Goal: Task Accomplishment & Management: Complete application form

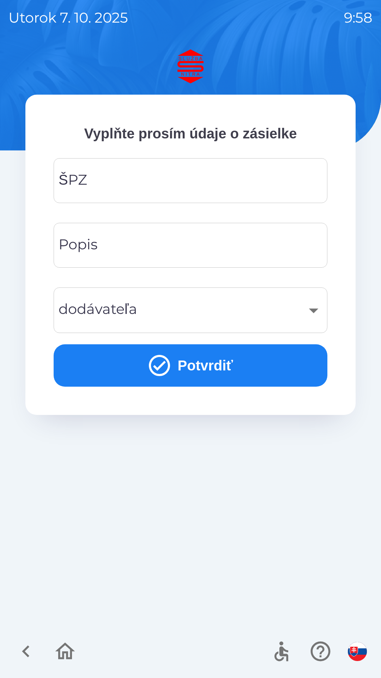
click at [116, 187] on input "ŠPZ" at bounding box center [190, 181] width 257 height 28
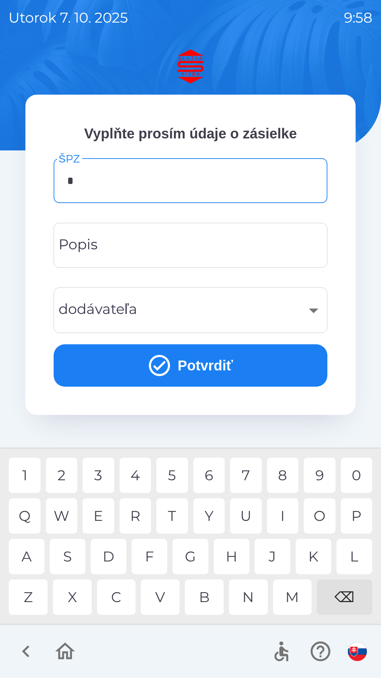
click at [74, 555] on div "S" at bounding box center [68, 556] width 36 height 35
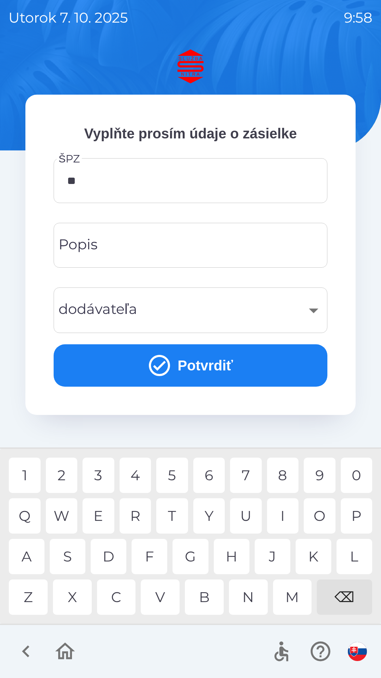
click at [139, 516] on div "R" at bounding box center [136, 515] width 32 height 35
type input "******"
click at [116, 251] on input "Popis" at bounding box center [190, 245] width 257 height 28
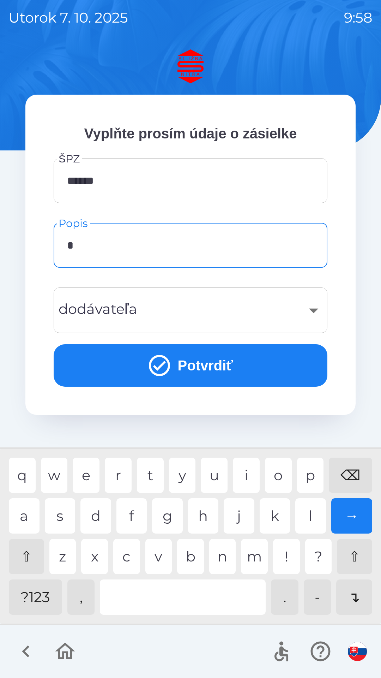
click at [95, 513] on div "d" at bounding box center [96, 515] width 31 height 35
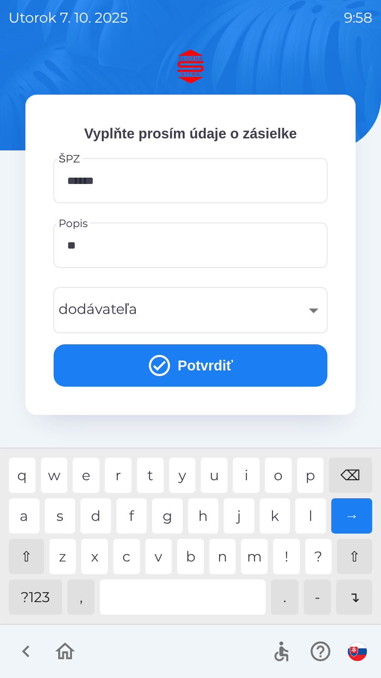
click at [225, 559] on div "n" at bounding box center [222, 556] width 27 height 35
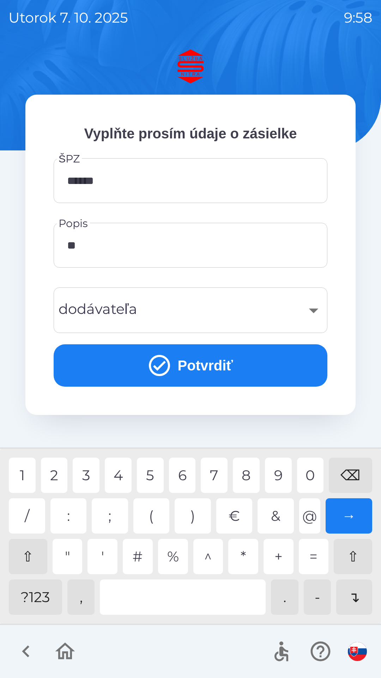
click at [41, 599] on div "?123" at bounding box center [35, 597] width 53 height 35
click at [314, 475] on div "0" at bounding box center [310, 475] width 27 height 35
click at [23, 475] on div "1" at bounding box center [22, 475] width 27 height 35
type input "**********"
click at [309, 476] on div "0" at bounding box center [310, 475] width 27 height 35
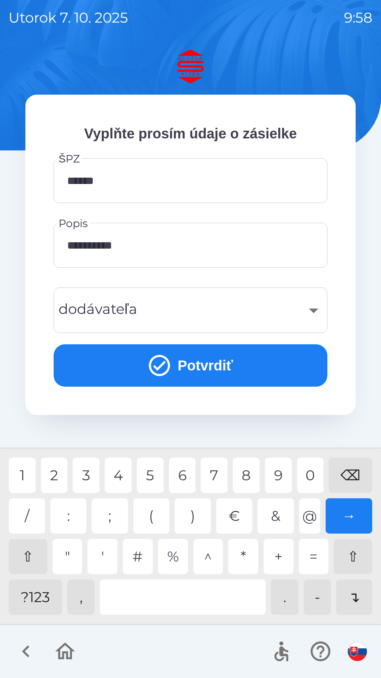
click at [172, 373] on button "Potvrdiť" at bounding box center [191, 365] width 274 height 42
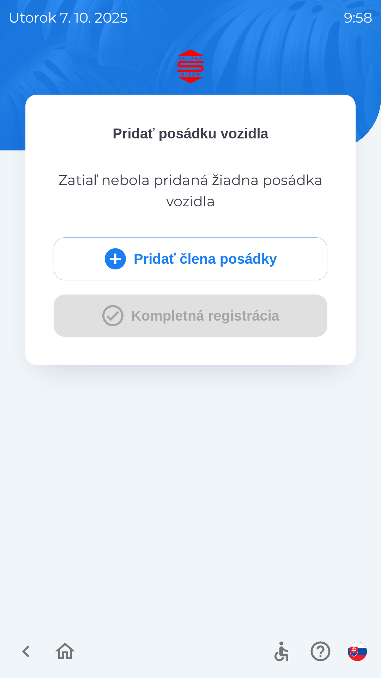
click at [137, 319] on div "Pridať člena posádky Kompletná registrácia" at bounding box center [191, 287] width 274 height 100
click at [177, 318] on div "Pridať člena posádky Kompletná registrácia" at bounding box center [191, 287] width 274 height 100
click at [154, 272] on button "Pridať člena posádky" at bounding box center [191, 258] width 274 height 43
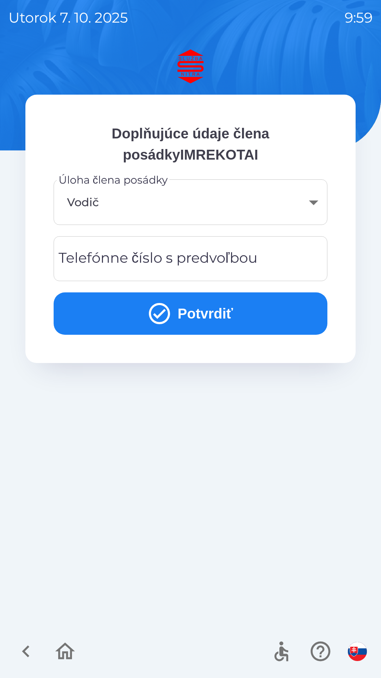
click at [76, 263] on div "Telefónne číslo s predvoľbou Telefónne číslo s predvoľbou" at bounding box center [191, 258] width 274 height 45
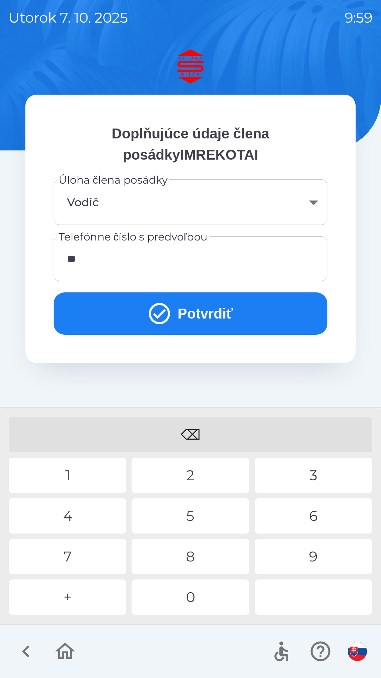
click at [310, 473] on div "3" at bounding box center [314, 475] width 118 height 35
click at [316, 516] on div "6" at bounding box center [314, 515] width 118 height 35
click at [69, 553] on div "7" at bounding box center [68, 556] width 118 height 35
click at [188, 555] on div "8" at bounding box center [191, 556] width 118 height 35
type input "**********"
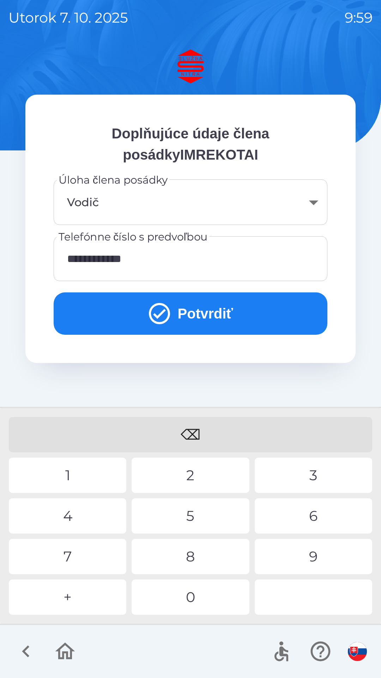
click at [312, 559] on div "9" at bounding box center [314, 556] width 118 height 35
click at [191, 319] on button "Potvrdiť" at bounding box center [191, 313] width 274 height 42
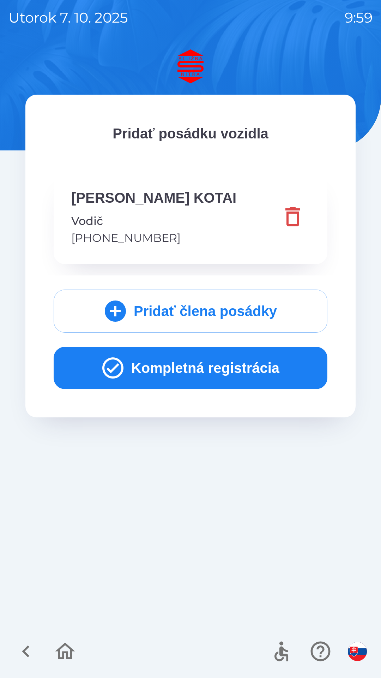
click at [177, 375] on button "Kompletná registrácia" at bounding box center [191, 368] width 274 height 42
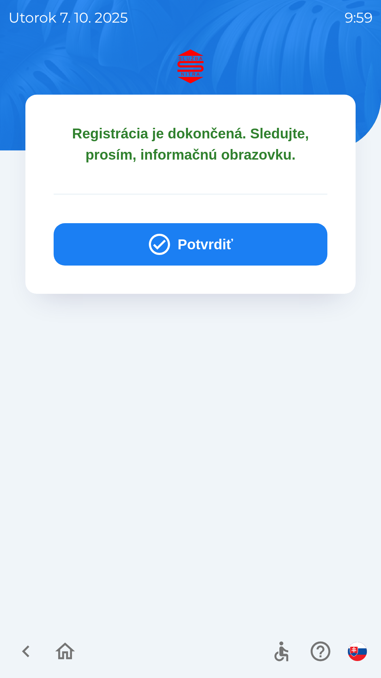
click at [197, 244] on button "Potvrdiť" at bounding box center [191, 244] width 274 height 42
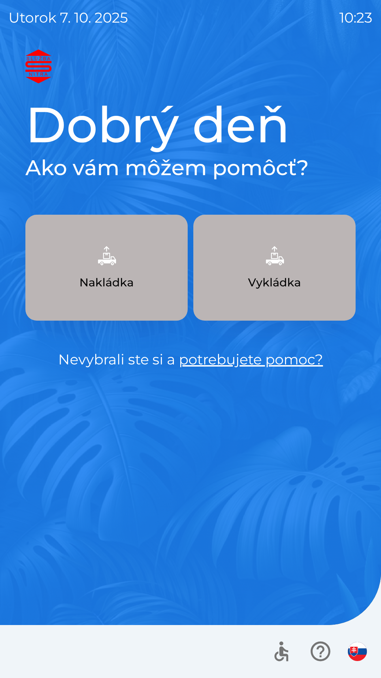
click at [271, 284] on p "Vykládka" at bounding box center [274, 282] width 53 height 17
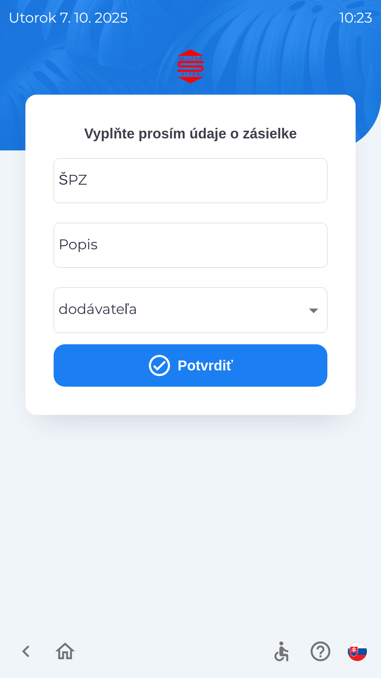
click at [127, 174] on input "ŠPZ" at bounding box center [190, 181] width 257 height 28
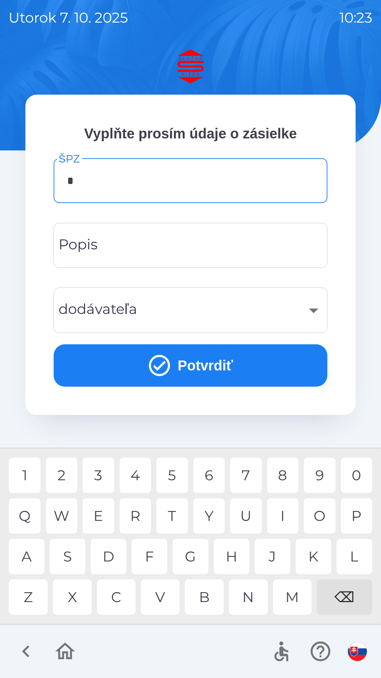
click at [107, 554] on div "D" at bounding box center [109, 556] width 36 height 35
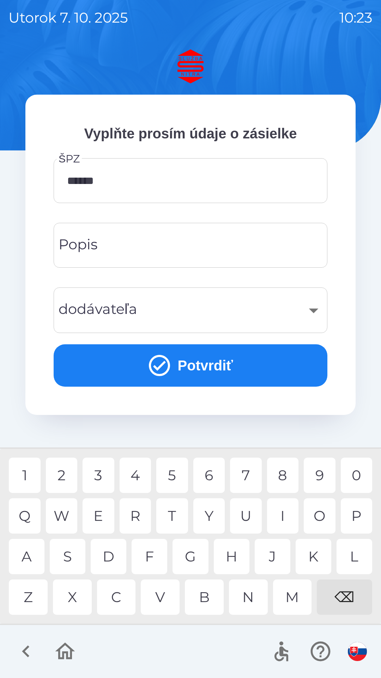
click at [231, 556] on div "H" at bounding box center [232, 556] width 36 height 35
type input "*******"
click at [155, 308] on div "​" at bounding box center [190, 310] width 257 height 29
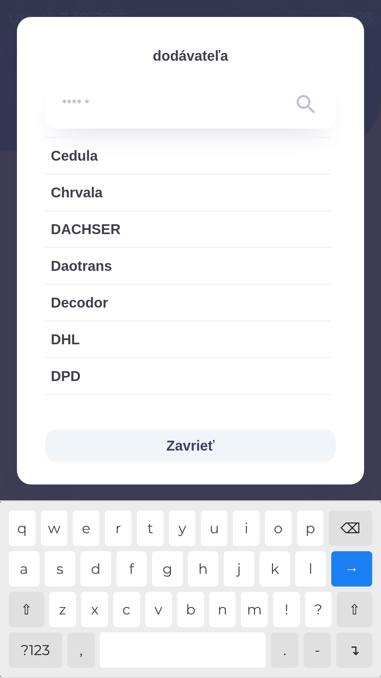
scroll to position [239, 0]
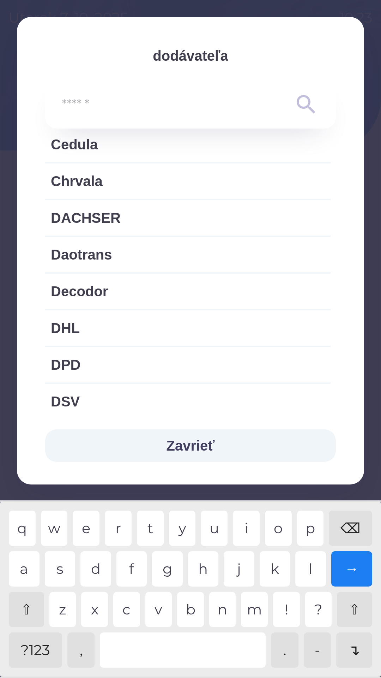
click at [91, 326] on span "DHL" at bounding box center [188, 328] width 274 height 21
type input "***"
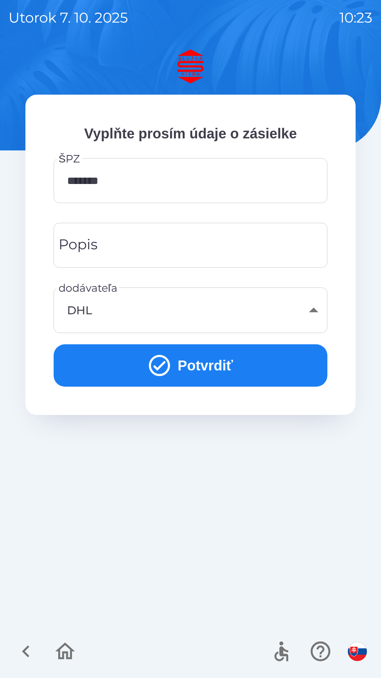
click at [202, 364] on button "Potvrdiť" at bounding box center [191, 365] width 274 height 42
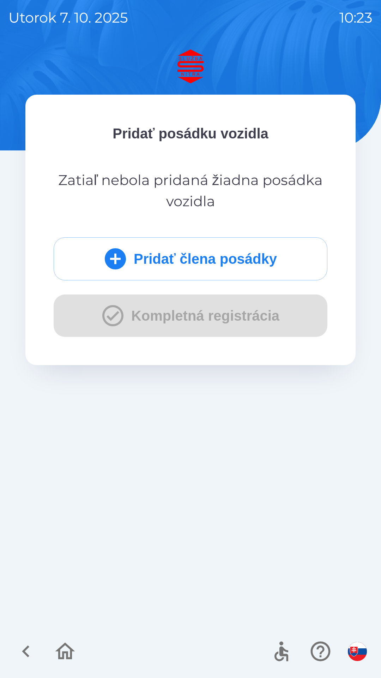
click at [115, 313] on div "Pridať člena posádky Kompletná registrácia" at bounding box center [191, 287] width 274 height 100
click at [113, 260] on icon "submit" at bounding box center [115, 258] width 25 height 25
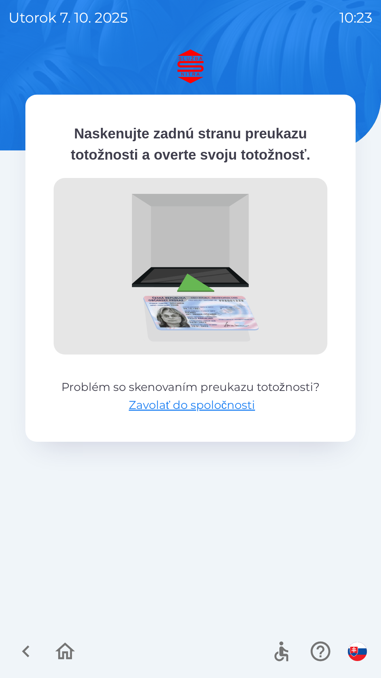
click at [229, 272] on img at bounding box center [191, 266] width 274 height 177
click at [208, 403] on button "Zavolať do spoločnosti" at bounding box center [192, 405] width 126 height 17
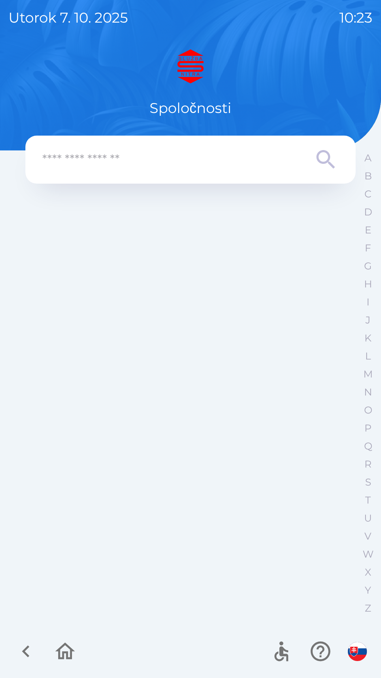
click at [185, 158] on input "text" at bounding box center [176, 159] width 268 height 19
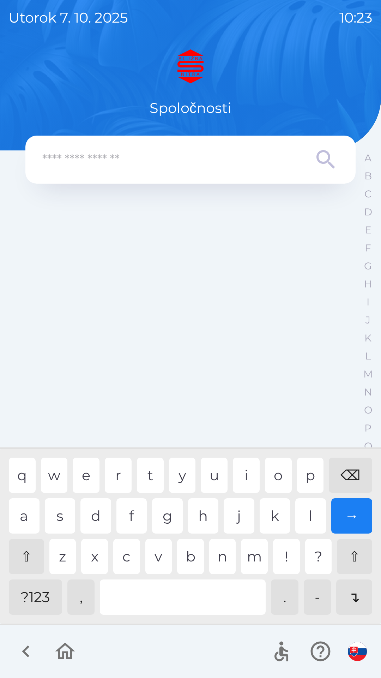
click at [351, 475] on div "⌫" at bounding box center [350, 475] width 43 height 35
click at [350, 474] on div "⌫" at bounding box center [350, 475] width 43 height 35
click at [345, 483] on div "⌫" at bounding box center [350, 475] width 43 height 35
type input "***"
click at [90, 160] on input "***" at bounding box center [176, 159] width 268 height 19
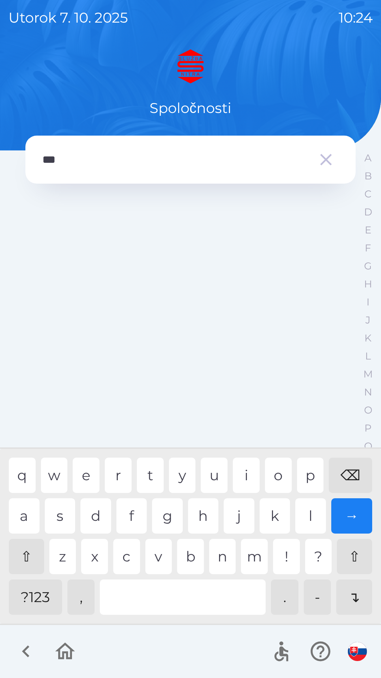
click at [330, 162] on icon "button" at bounding box center [326, 160] width 20 height 20
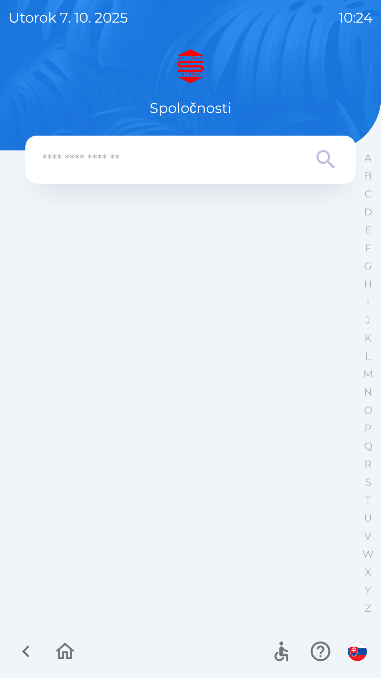
click at [320, 162] on icon at bounding box center [326, 159] width 18 height 18
click at [319, 161] on icon at bounding box center [326, 159] width 18 height 18
click at [189, 159] on input "text" at bounding box center [176, 159] width 268 height 19
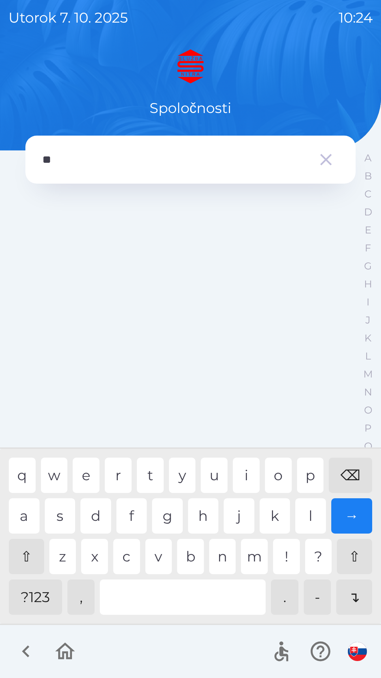
type input "***"
click at [308, 515] on div "l" at bounding box center [311, 515] width 31 height 35
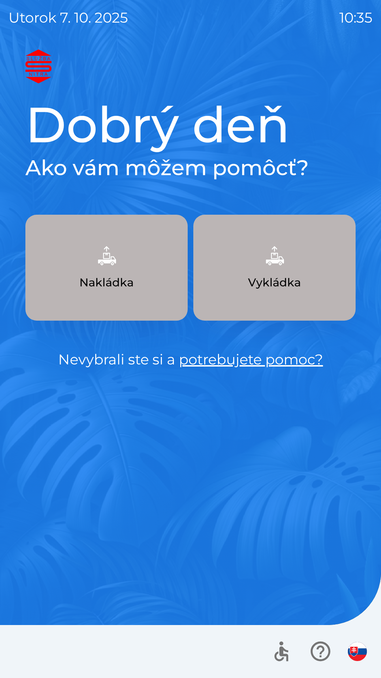
click at [301, 271] on button "Vykládka" at bounding box center [275, 268] width 162 height 106
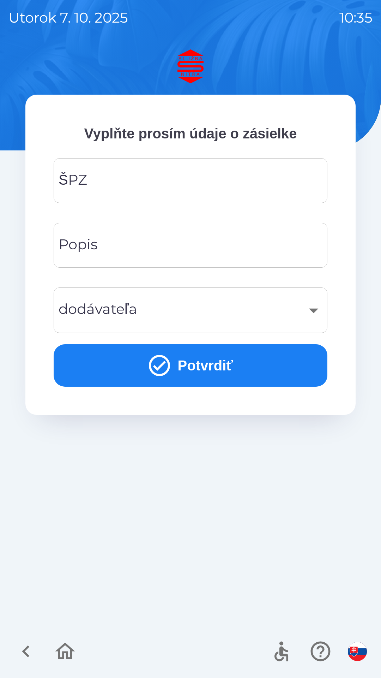
click at [215, 177] on input "ŠPZ" at bounding box center [190, 181] width 257 height 28
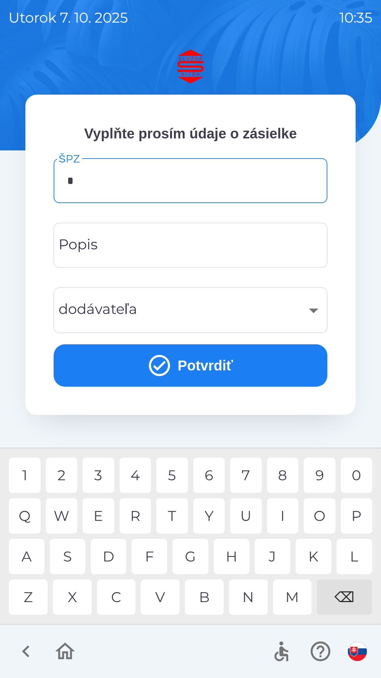
click at [245, 596] on div "N" at bounding box center [248, 597] width 39 height 35
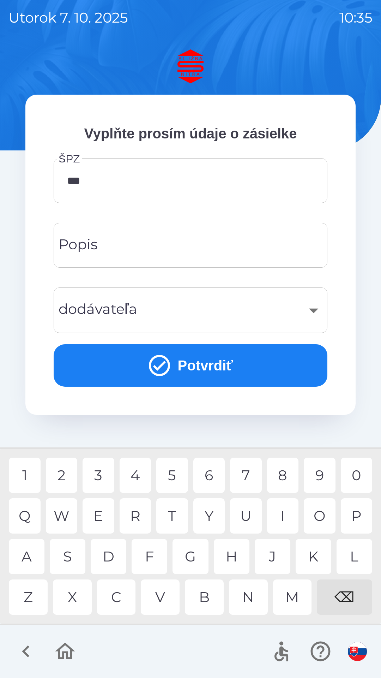
click at [288, 473] on div "8" at bounding box center [283, 475] width 32 height 35
click at [322, 475] on div "9" at bounding box center [320, 475] width 32 height 35
click at [316, 557] on div "K" at bounding box center [314, 556] width 36 height 35
type input "*******"
click at [354, 514] on div "P" at bounding box center [357, 515] width 32 height 35
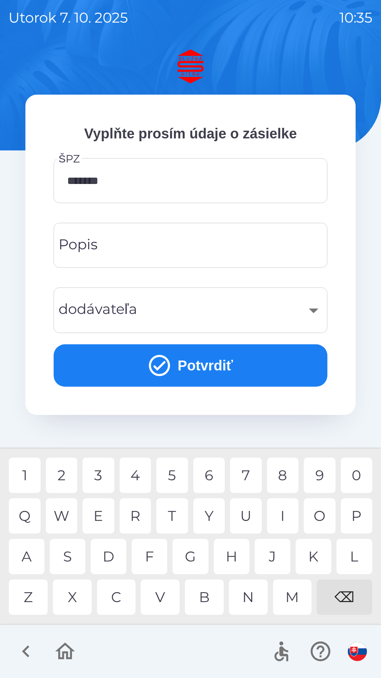
click at [199, 369] on button "Potvrdiť" at bounding box center [191, 365] width 274 height 42
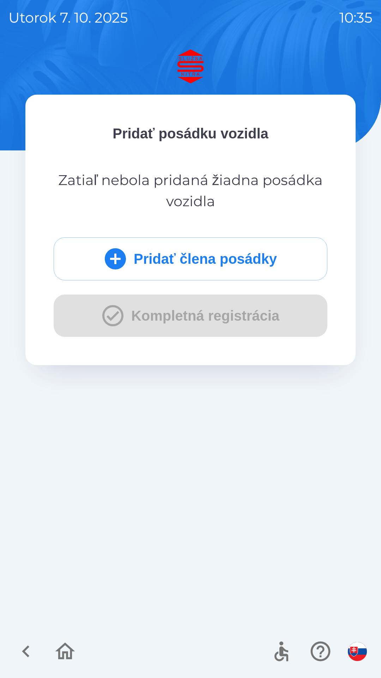
click at [232, 264] on button "Pridať člena posádky" at bounding box center [191, 258] width 274 height 43
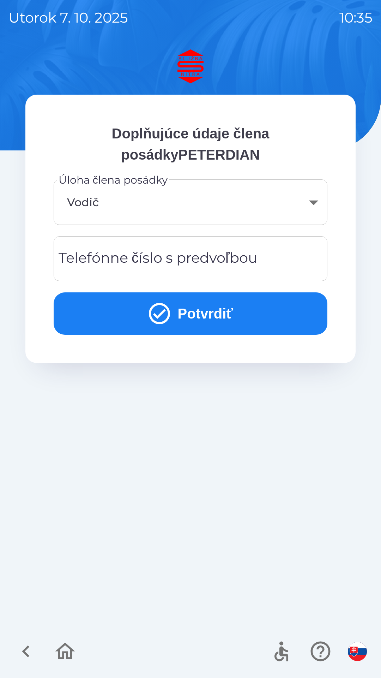
click at [156, 258] on div "Telefónne číslo s predvoľbou Telefónne číslo s predvoľbou" at bounding box center [191, 258] width 274 height 45
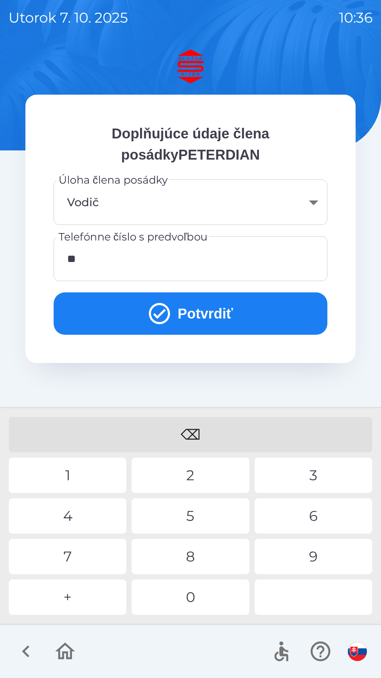
click at [313, 556] on div "9" at bounding box center [314, 556] width 118 height 35
type input "*"
click at [308, 473] on div "3" at bounding box center [314, 475] width 118 height 35
click at [316, 516] on div "6" at bounding box center [314, 515] width 118 height 35
click at [202, 564] on div "8" at bounding box center [191, 556] width 118 height 35
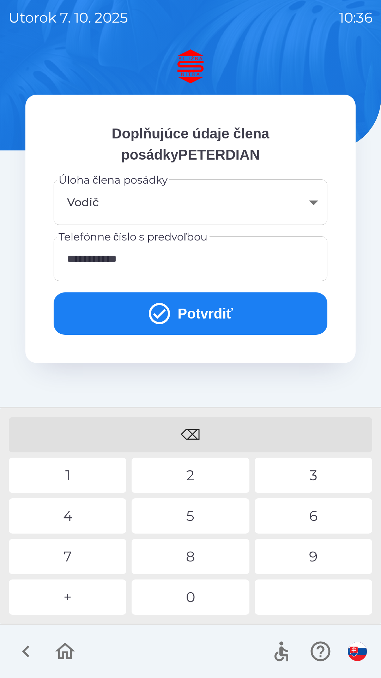
click at [189, 514] on div "5" at bounding box center [191, 515] width 118 height 35
click at [192, 511] on div "5" at bounding box center [191, 515] width 118 height 35
type input "**********"
click at [183, 312] on button "Potvrdiť" at bounding box center [191, 313] width 274 height 42
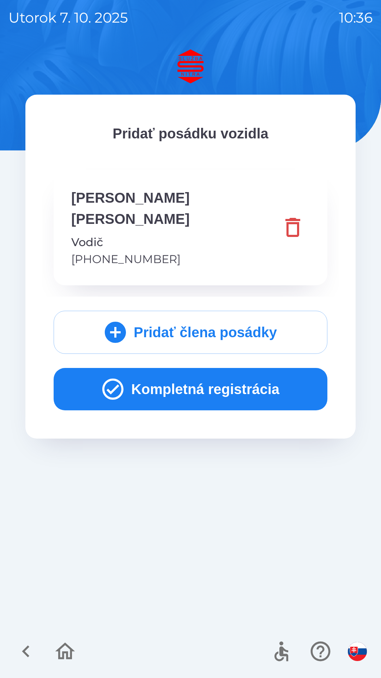
click at [194, 368] on button "Kompletná registrácia" at bounding box center [191, 389] width 274 height 42
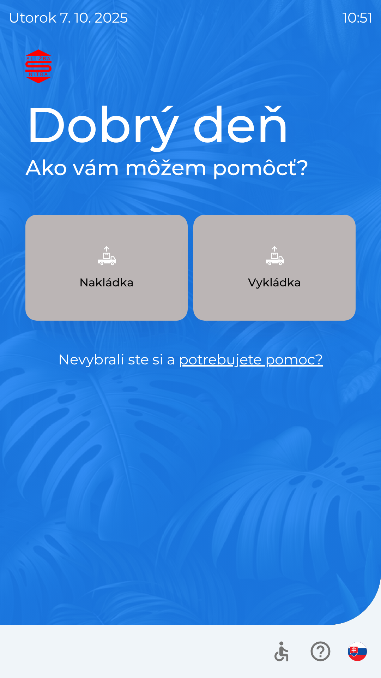
click at [269, 300] on button "Vykládka" at bounding box center [275, 268] width 162 height 106
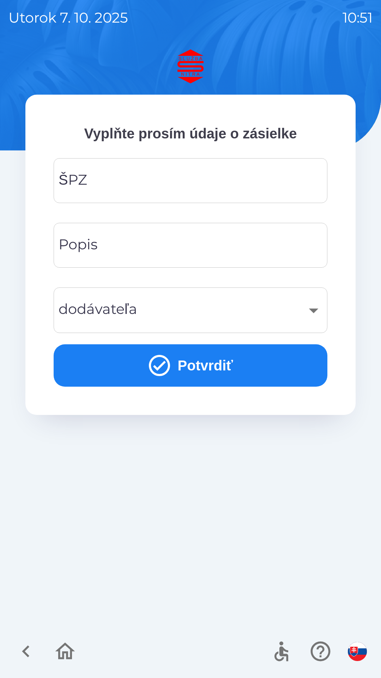
click at [144, 186] on input "ŠPZ" at bounding box center [190, 181] width 257 height 28
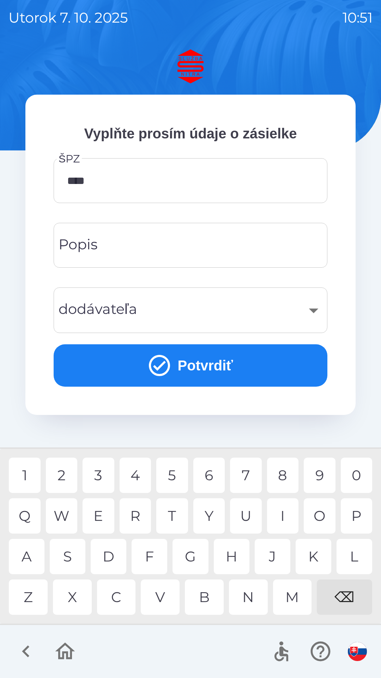
click at [172, 473] on div "5" at bounding box center [172, 475] width 32 height 35
type input "*******"
click at [140, 513] on div "R" at bounding box center [136, 515] width 32 height 35
click at [180, 239] on input "Popis" at bounding box center [190, 245] width 257 height 28
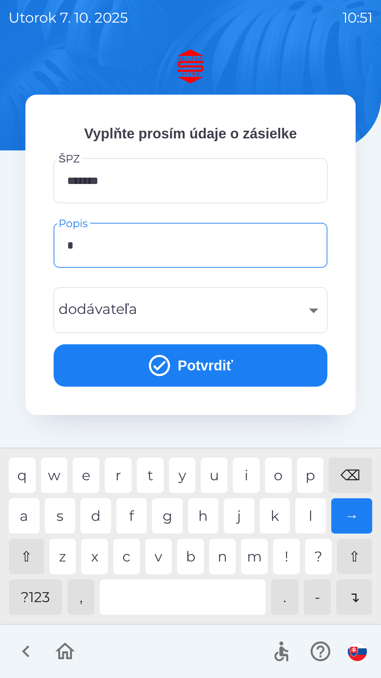
click at [315, 481] on div "p" at bounding box center [310, 475] width 27 height 35
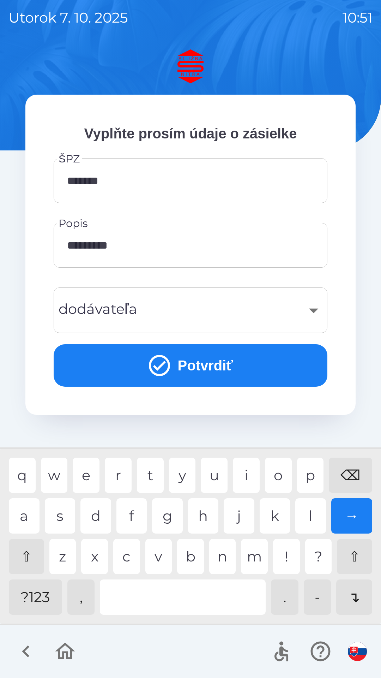
click at [281, 472] on div "o" at bounding box center [278, 475] width 27 height 35
click at [193, 556] on div "b" at bounding box center [190, 556] width 27 height 35
click at [26, 518] on div "a" at bounding box center [24, 515] width 31 height 35
click at [313, 511] on div "l" at bounding box center [311, 515] width 31 height 35
click at [194, 318] on div "​" at bounding box center [190, 310] width 257 height 29
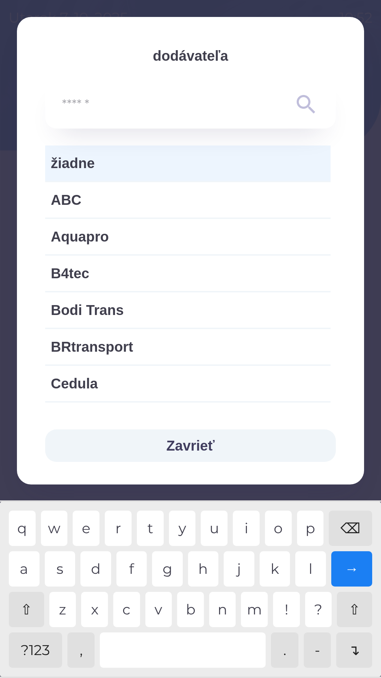
click at [303, 103] on icon at bounding box center [306, 104] width 25 height 25
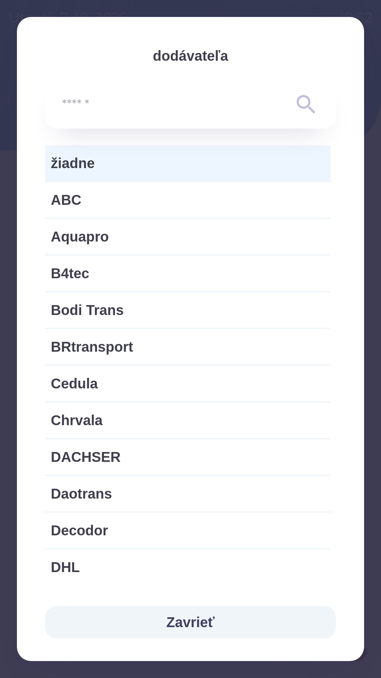
click at [201, 161] on span "žiadne" at bounding box center [188, 163] width 274 height 21
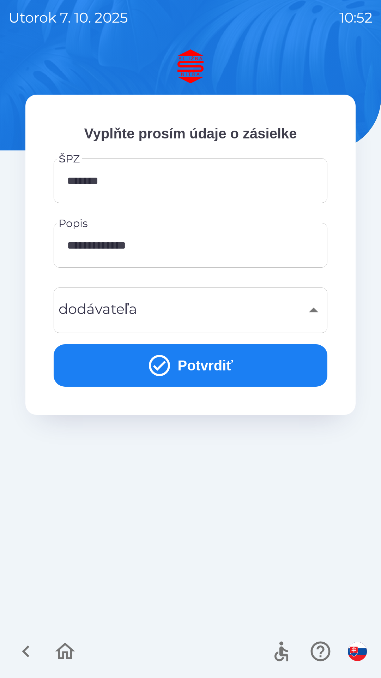
click at [315, 312] on div "​" at bounding box center [190, 310] width 257 height 29
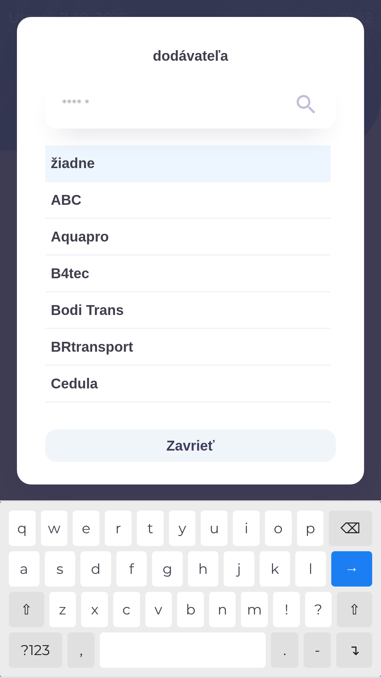
click at [358, 525] on div "⌫" at bounding box center [350, 528] width 43 height 35
click at [346, 525] on div "⌫" at bounding box center [350, 528] width 43 height 35
click at [207, 437] on button "Zavrieť" at bounding box center [190, 445] width 291 height 32
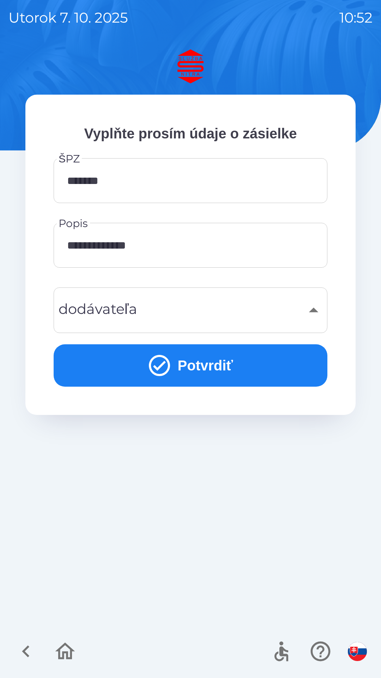
click at [219, 245] on input "**********" at bounding box center [190, 245] width 257 height 28
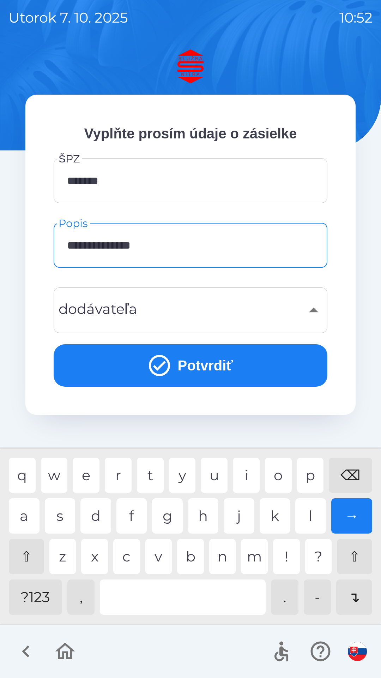
click at [168, 600] on div at bounding box center [183, 597] width 166 height 35
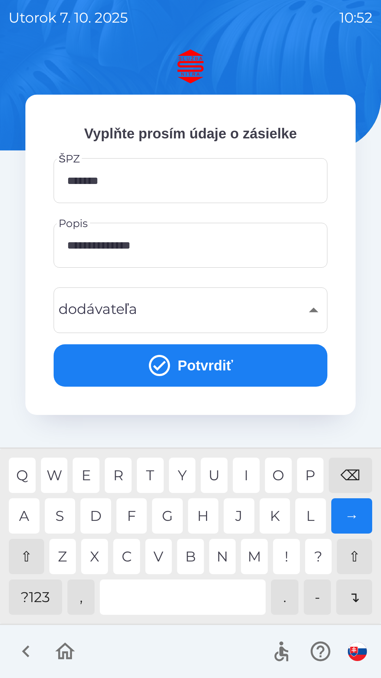
click at [31, 553] on div "⇧" at bounding box center [26, 556] width 35 height 35
click at [214, 476] on div "U" at bounding box center [214, 475] width 27 height 35
click at [91, 469] on div "E" at bounding box center [86, 475] width 27 height 35
click at [223, 551] on div "N" at bounding box center [222, 556] width 27 height 35
click at [188, 591] on div at bounding box center [183, 597] width 166 height 35
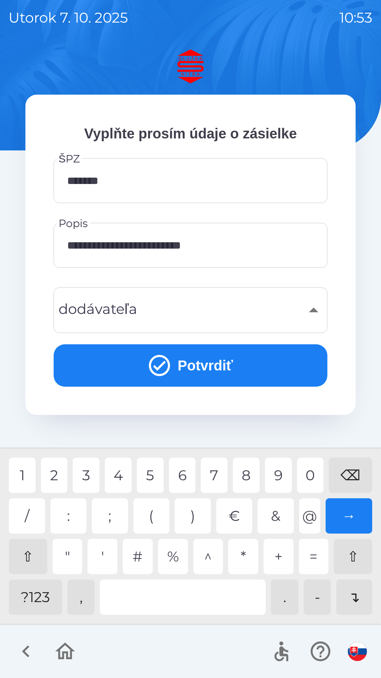
click at [43, 595] on div "?123" at bounding box center [35, 597] width 53 height 35
click at [153, 473] on div "5" at bounding box center [150, 475] width 27 height 35
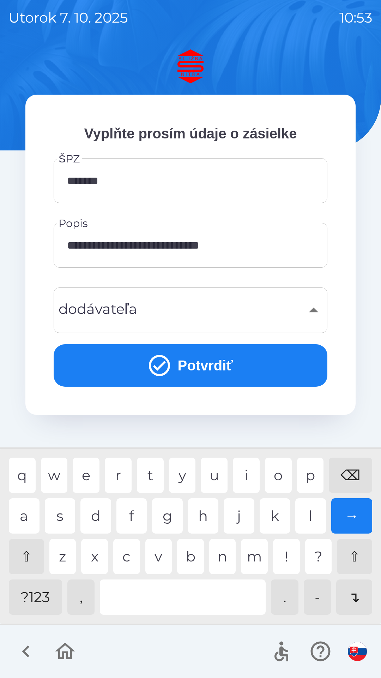
click at [30, 515] on div "a" at bounding box center [24, 515] width 31 height 35
click at [251, 474] on div "i" at bounding box center [246, 475] width 27 height 35
type input "**********"
click at [151, 474] on div "t" at bounding box center [150, 475] width 27 height 35
click at [261, 365] on button "Potvrdiť" at bounding box center [191, 365] width 274 height 42
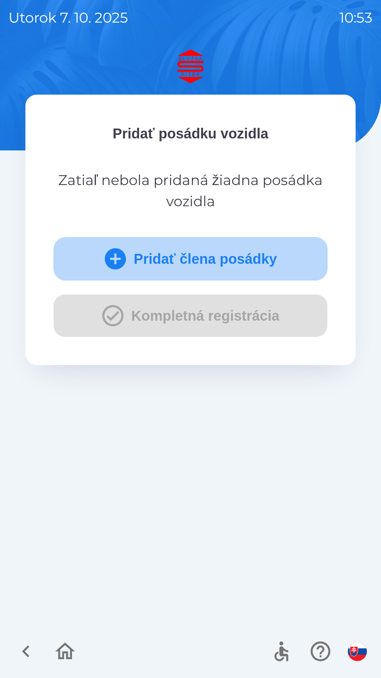
click at [255, 257] on button "Pridať člena posádky" at bounding box center [191, 258] width 274 height 43
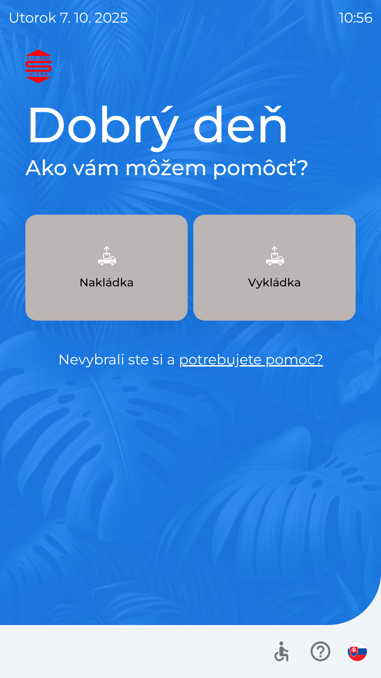
click at [249, 302] on button "Vykládka" at bounding box center [275, 268] width 162 height 106
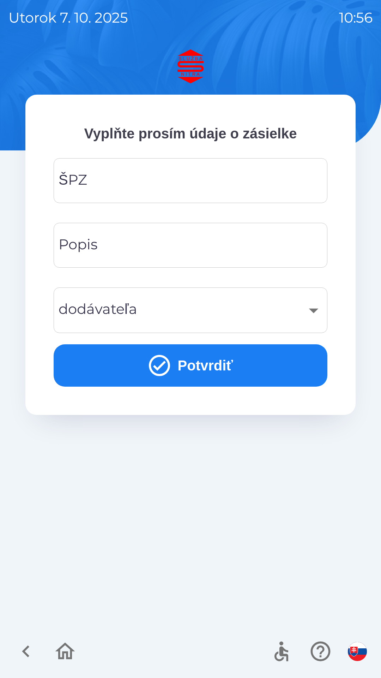
click at [204, 187] on input "ŠPZ" at bounding box center [190, 181] width 257 height 28
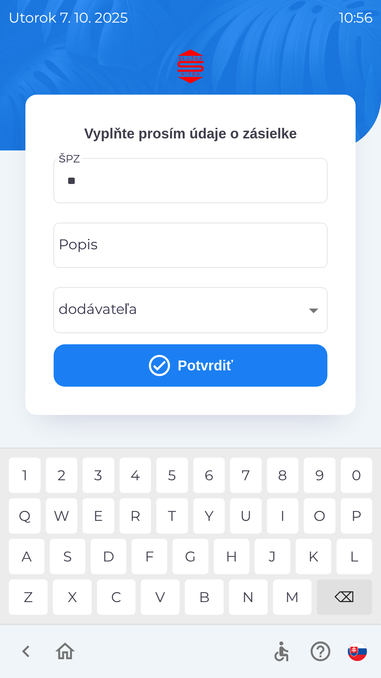
click at [73, 556] on div "S" at bounding box center [68, 556] width 36 height 35
click at [351, 476] on div "0" at bounding box center [357, 475] width 32 height 35
click at [172, 472] on div "5" at bounding box center [172, 475] width 32 height 35
type input "*******"
click at [139, 511] on div "R" at bounding box center [136, 515] width 32 height 35
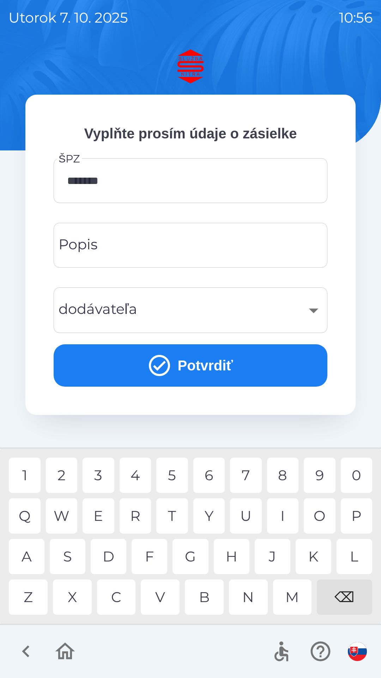
click at [211, 247] on input "Popis" at bounding box center [190, 245] width 257 height 28
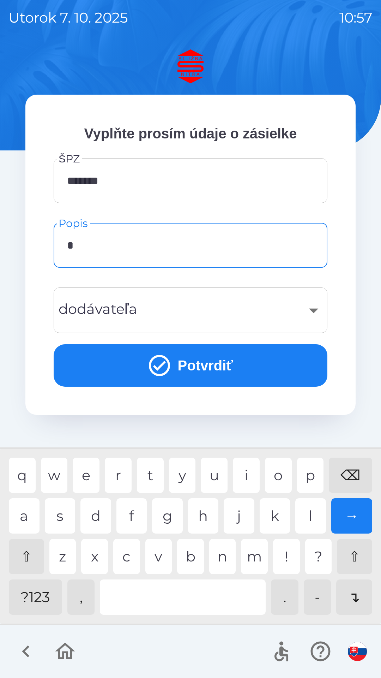
click at [312, 475] on div "p" at bounding box center [310, 475] width 27 height 35
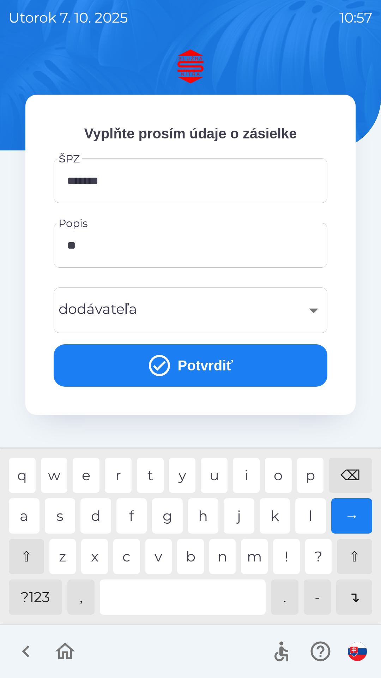
click at [119, 472] on div "r" at bounding box center [118, 475] width 27 height 35
click at [104, 508] on div "d" at bounding box center [96, 515] width 31 height 35
click at [200, 591] on div at bounding box center [183, 597] width 166 height 35
click at [281, 475] on div "o" at bounding box center [278, 475] width 27 height 35
click at [311, 514] on div "l" at bounding box center [311, 515] width 31 height 35
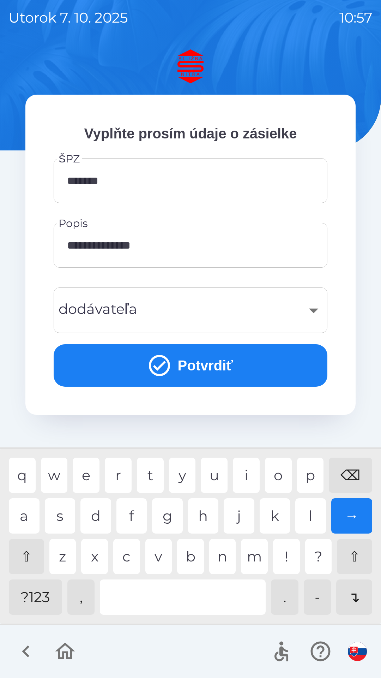
click at [174, 596] on div at bounding box center [183, 597] width 166 height 35
click at [100, 519] on div "D" at bounding box center [96, 515] width 31 height 35
click at [216, 472] on div "U" at bounding box center [214, 475] width 27 height 35
click at [166, 557] on div "V" at bounding box center [159, 556] width 27 height 35
click at [88, 467] on div "E" at bounding box center [86, 475] width 27 height 35
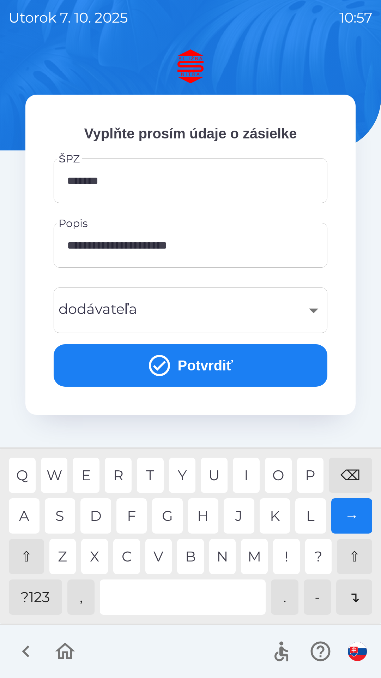
click at [130, 546] on div "C" at bounding box center [126, 556] width 27 height 35
click at [275, 510] on div "K" at bounding box center [275, 515] width 31 height 35
type input "**********"
click at [220, 594] on div at bounding box center [183, 597] width 166 height 35
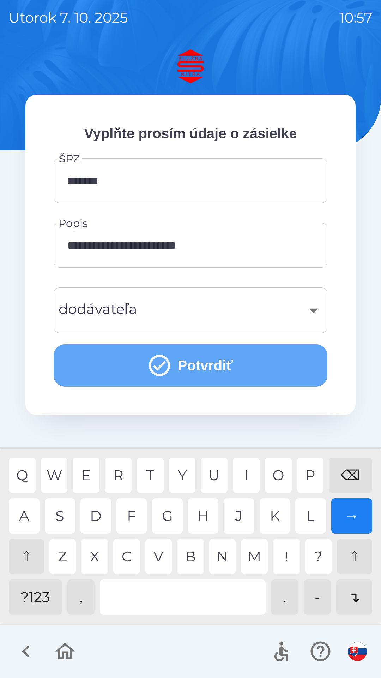
click at [249, 366] on button "Potvrdiť" at bounding box center [191, 365] width 274 height 42
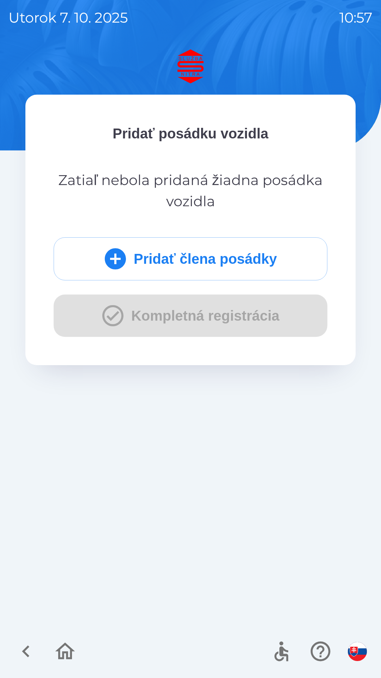
click at [247, 260] on button "Pridať člena posádky" at bounding box center [191, 258] width 274 height 43
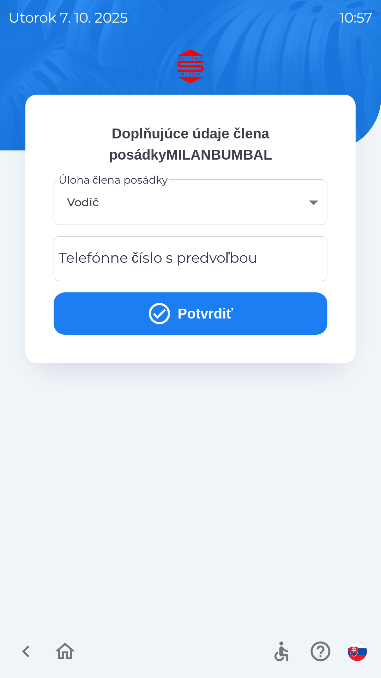
click at [315, 203] on body "[DATE] 10:57 Doplňujúce údaje člena posádkyMILANBUMBAL Úloha člena posádky Vodi…" at bounding box center [190, 339] width 381 height 678
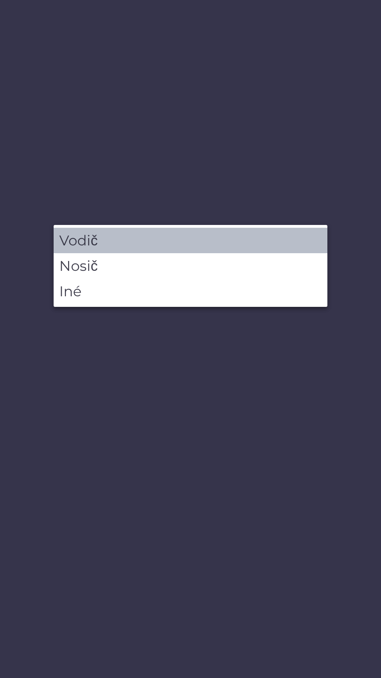
click at [183, 239] on li "Vodič" at bounding box center [191, 240] width 274 height 25
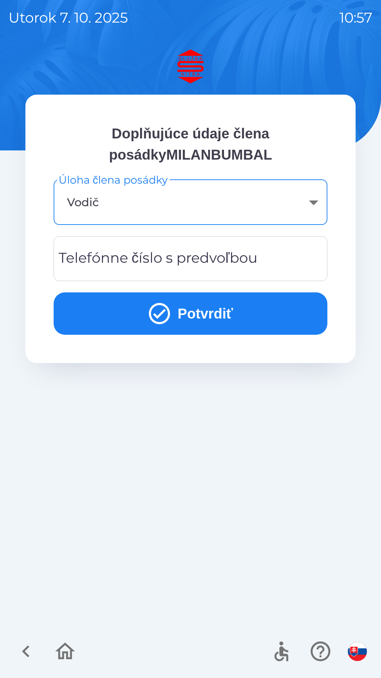
click at [259, 262] on input "Telefónne číslo s predvoľbou" at bounding box center [190, 259] width 257 height 28
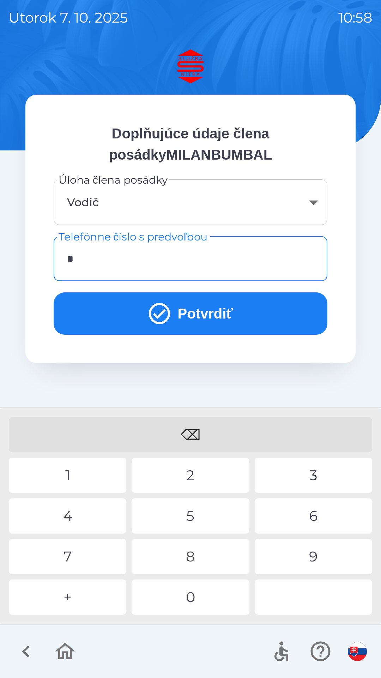
click at [75, 597] on div "+" at bounding box center [68, 597] width 118 height 35
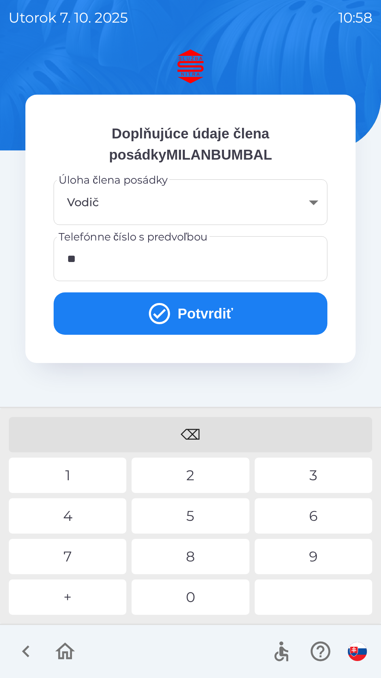
click at [70, 514] on div "4" at bounding box center [68, 515] width 118 height 35
click at [197, 474] on div "2" at bounding box center [191, 475] width 118 height 35
click at [74, 474] on div "1" at bounding box center [68, 475] width 118 height 35
click at [315, 554] on div "9" at bounding box center [314, 556] width 118 height 35
click at [203, 592] on div "0" at bounding box center [191, 597] width 118 height 35
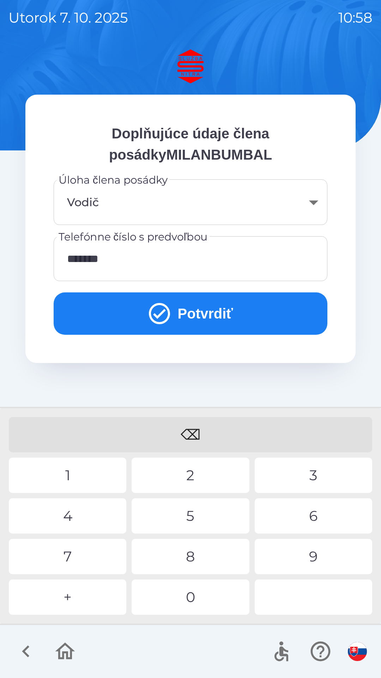
click at [196, 513] on div "5" at bounding box center [191, 515] width 118 height 35
type input "**********"
click at [69, 550] on div "7" at bounding box center [68, 556] width 118 height 35
click at [223, 308] on button "Potvrdiť" at bounding box center [191, 313] width 274 height 42
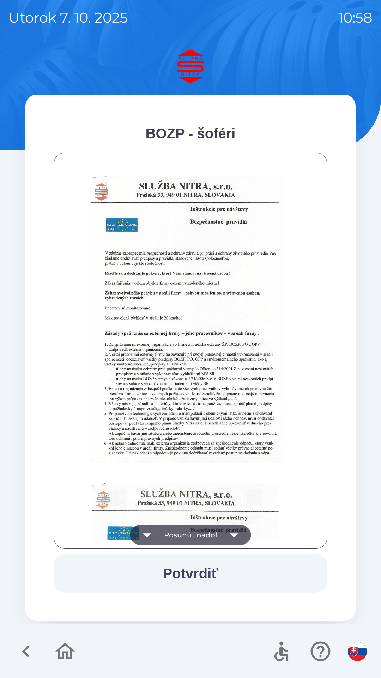
click at [207, 575] on button "Potvrdiť" at bounding box center [191, 574] width 274 height 38
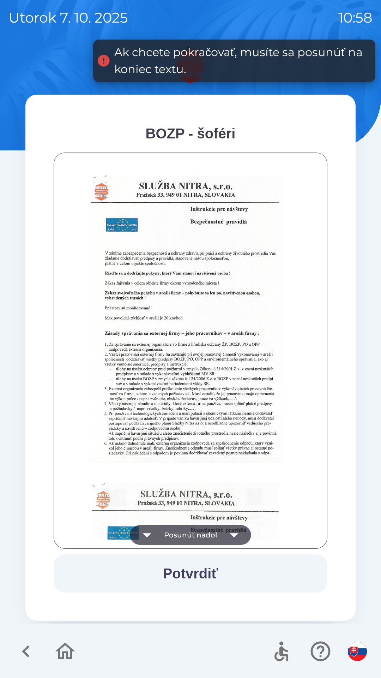
click at [237, 534] on icon "button" at bounding box center [234, 535] width 8 height 4
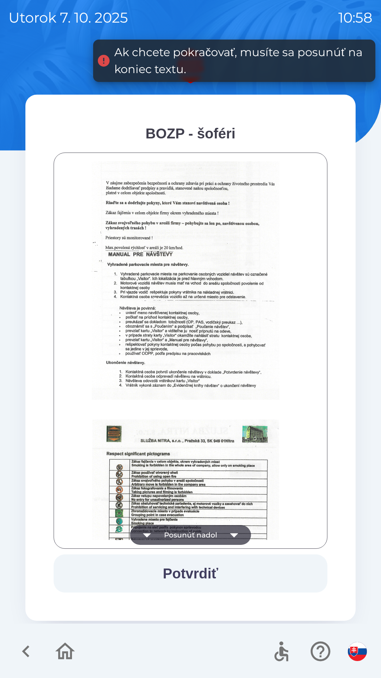
click at [239, 534] on icon "button" at bounding box center [235, 535] width 20 height 20
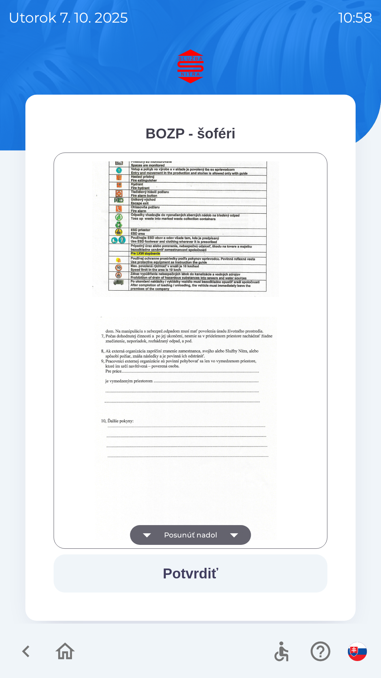
click at [217, 576] on button "Potvrdiť" at bounding box center [191, 574] width 274 height 38
click at [233, 535] on icon "button" at bounding box center [234, 535] width 8 height 4
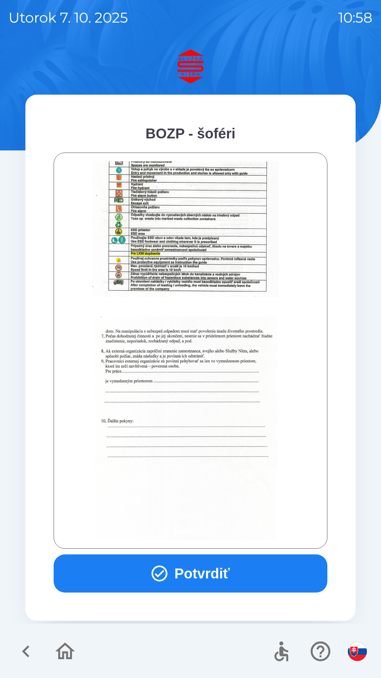
scroll to position [792, 0]
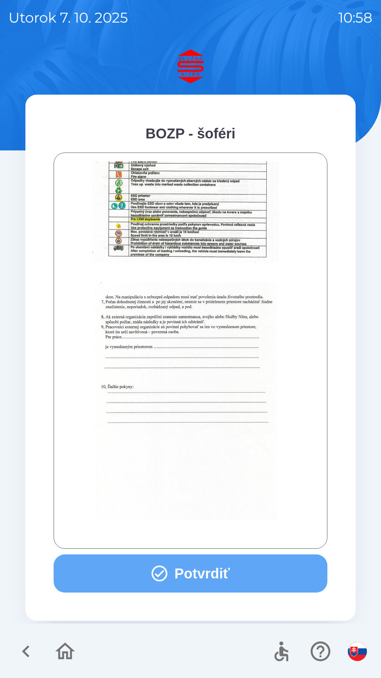
click at [238, 573] on button "Potvrdiť" at bounding box center [191, 574] width 274 height 38
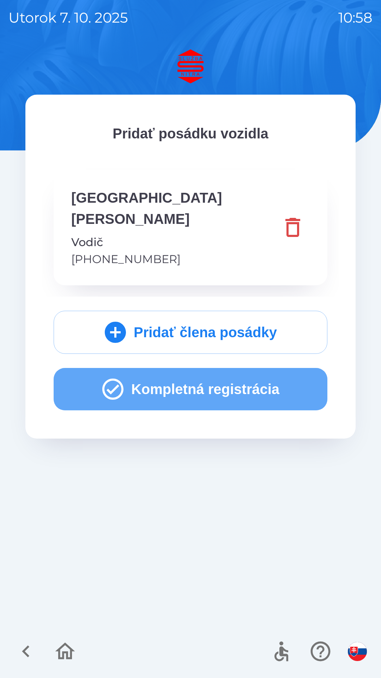
click at [247, 369] on button "Kompletná registrácia" at bounding box center [191, 389] width 274 height 42
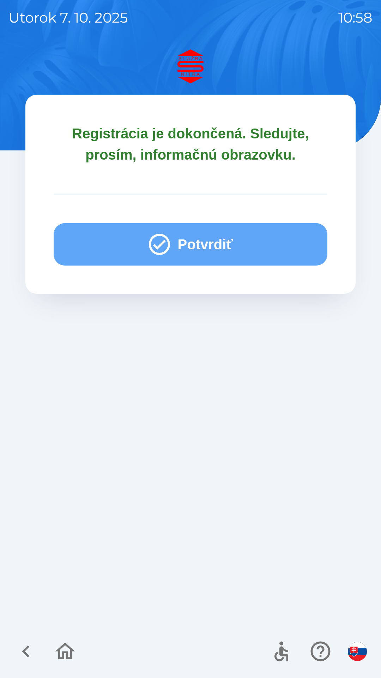
click at [247, 251] on button "Potvrdiť" at bounding box center [191, 244] width 274 height 42
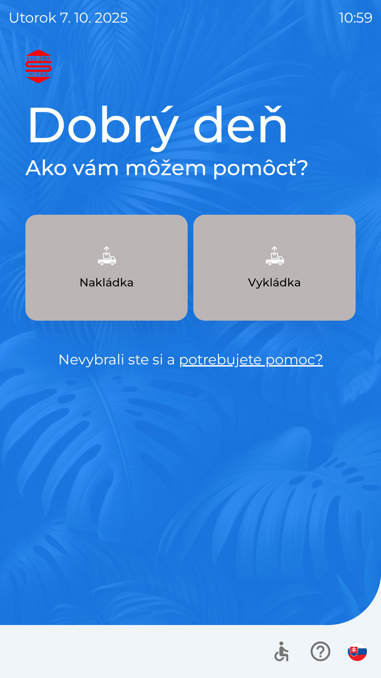
click at [281, 273] on button "Vykládka" at bounding box center [275, 268] width 162 height 106
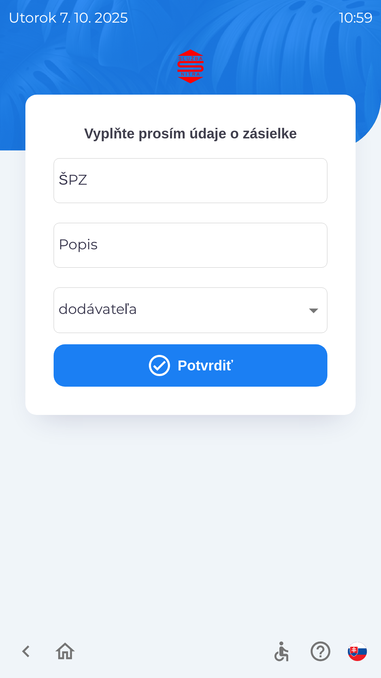
click at [185, 169] on input "ŠPZ" at bounding box center [190, 181] width 257 height 28
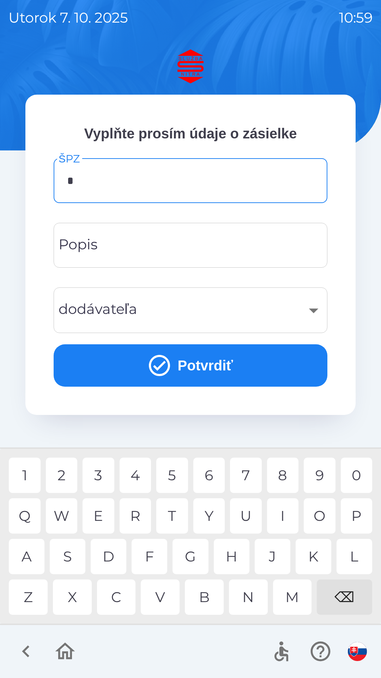
click at [206, 596] on div "B" at bounding box center [204, 597] width 39 height 35
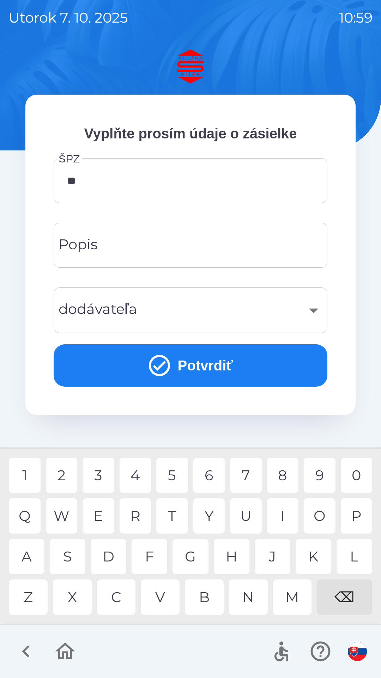
click at [357, 554] on div "L" at bounding box center [355, 556] width 36 height 35
click at [109, 554] on div "D" at bounding box center [109, 556] width 36 height 35
click at [112, 550] on div "D" at bounding box center [109, 556] width 36 height 35
click at [111, 556] on div "D" at bounding box center [109, 556] width 36 height 35
click at [176, 473] on div "5" at bounding box center [172, 475] width 32 height 35
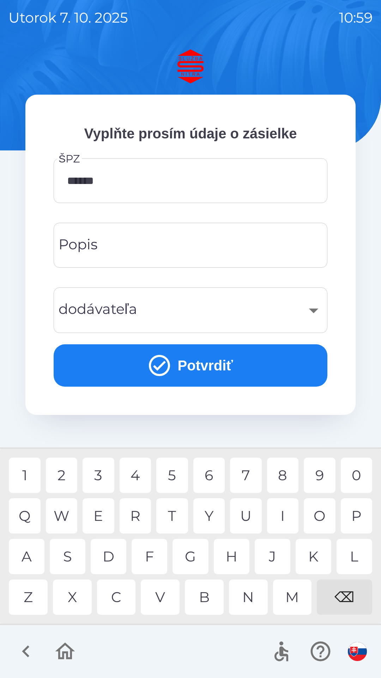
type input "*******"
click at [290, 473] on div "8" at bounding box center [283, 475] width 32 height 35
click at [179, 241] on input "Popis" at bounding box center [190, 245] width 257 height 28
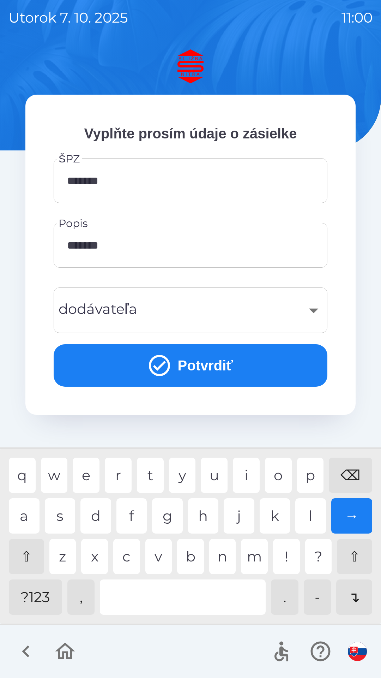
click at [180, 589] on div at bounding box center [183, 597] width 166 height 35
click at [356, 474] on div "⌫" at bounding box center [350, 475] width 43 height 35
type input "**********"
click at [312, 305] on div "​" at bounding box center [190, 310] width 257 height 29
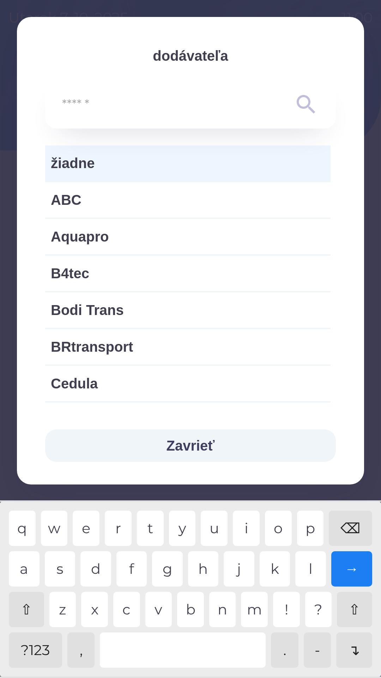
type input "*"
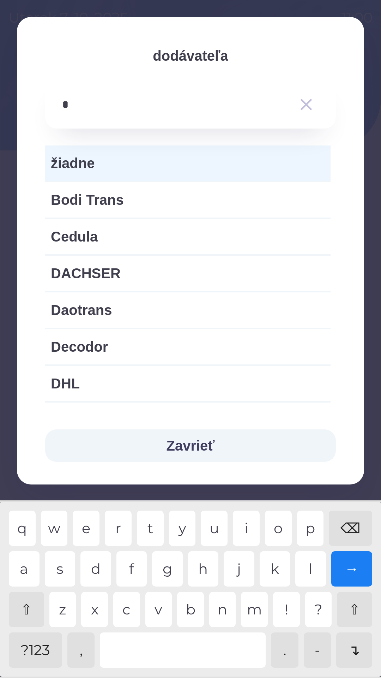
click at [308, 103] on icon "button" at bounding box center [307, 105] width 12 height 12
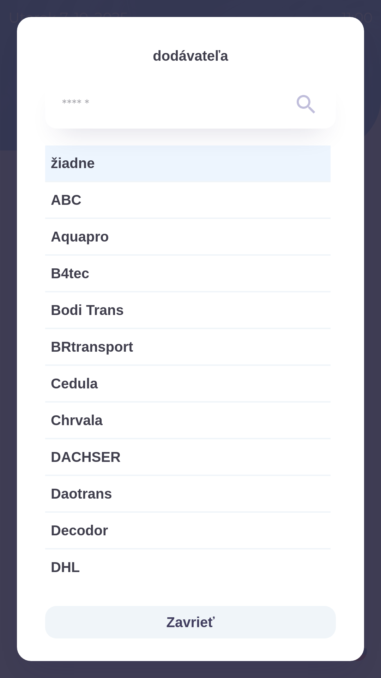
click at [202, 618] on button "Zavrieť" at bounding box center [190, 622] width 291 height 32
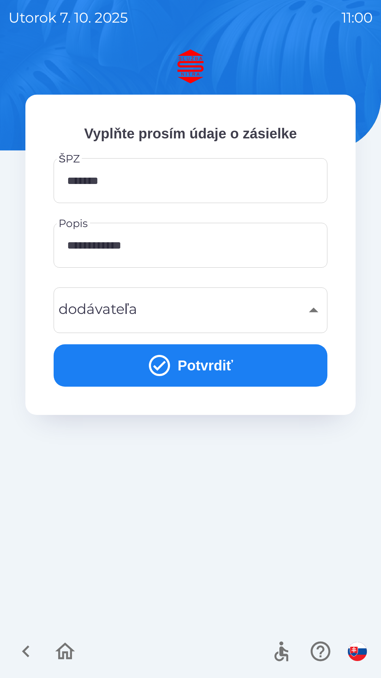
click at [204, 247] on input "**********" at bounding box center [190, 245] width 257 height 28
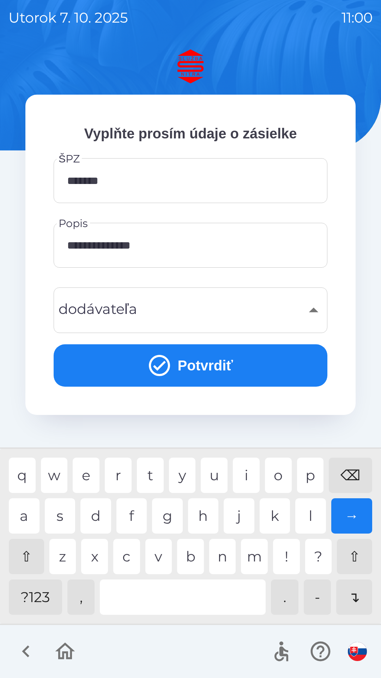
click at [99, 509] on div "d" at bounding box center [96, 515] width 31 height 35
click at [83, 471] on div "e" at bounding box center [86, 475] width 27 height 35
type input "**********"
click at [248, 358] on button "Potvrdiť" at bounding box center [191, 365] width 274 height 42
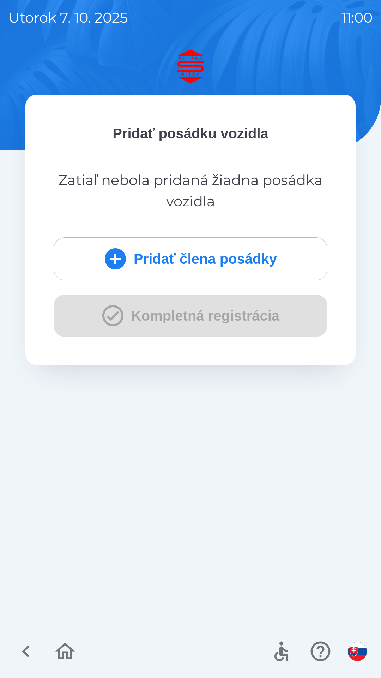
click at [249, 257] on button "Pridať člena posádky" at bounding box center [191, 258] width 274 height 43
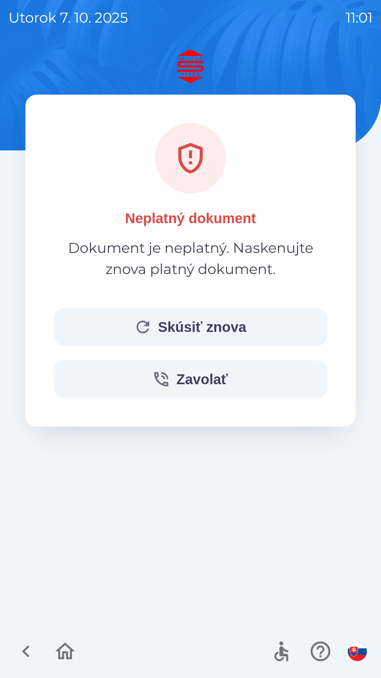
click at [244, 322] on button "Skúsiť znova" at bounding box center [191, 327] width 274 height 38
click at [264, 320] on button "Skúsiť znova" at bounding box center [191, 327] width 274 height 38
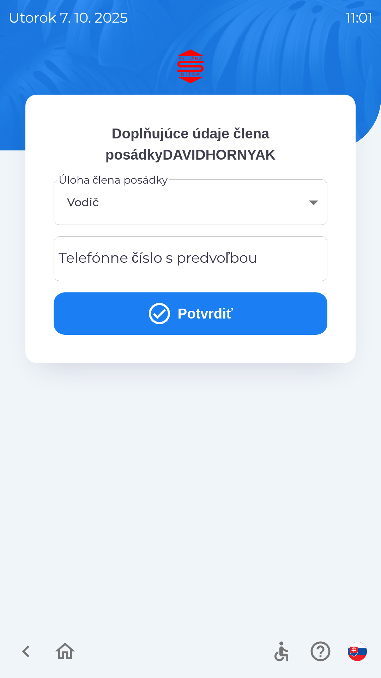
click at [262, 308] on button "Potvrdiť" at bounding box center [191, 313] width 274 height 42
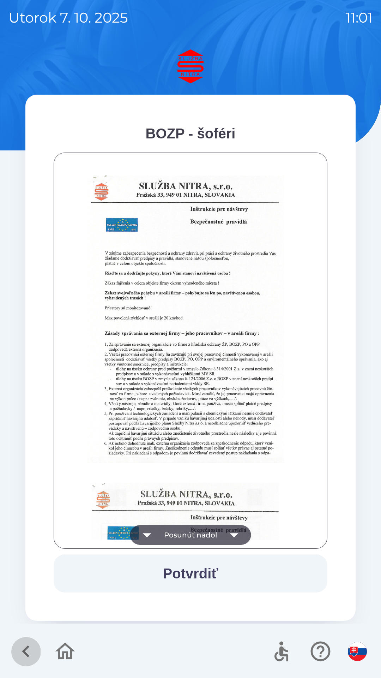
click at [25, 655] on icon "button" at bounding box center [26, 652] width 24 height 24
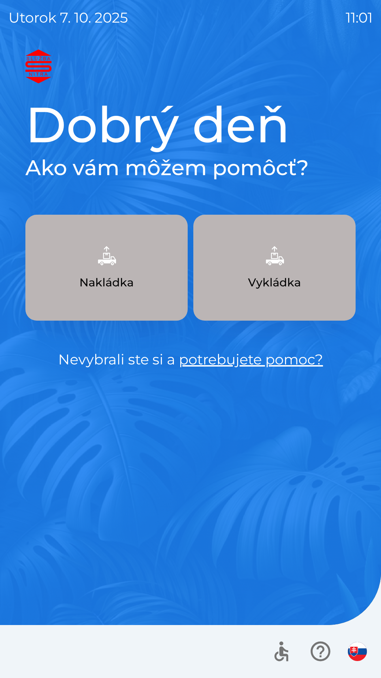
click at [291, 280] on p "Vykládka" at bounding box center [274, 282] width 53 height 17
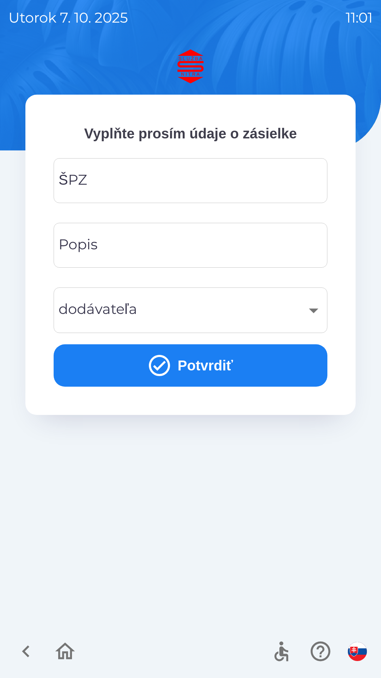
click at [207, 180] on input "ŠPZ" at bounding box center [190, 181] width 257 height 28
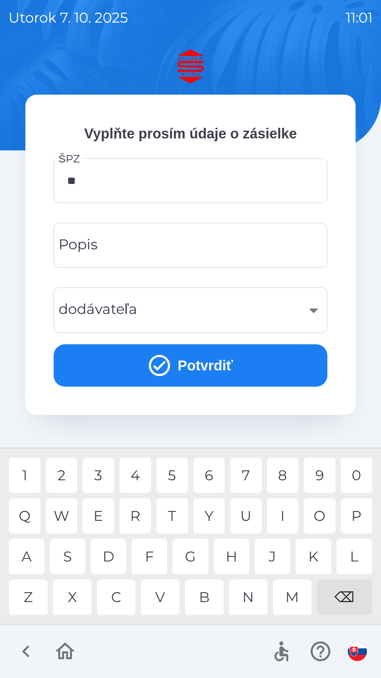
click at [353, 553] on div "L" at bounding box center [355, 556] width 36 height 35
type input "*******"
click at [203, 244] on input "Popis" at bounding box center [190, 245] width 257 height 28
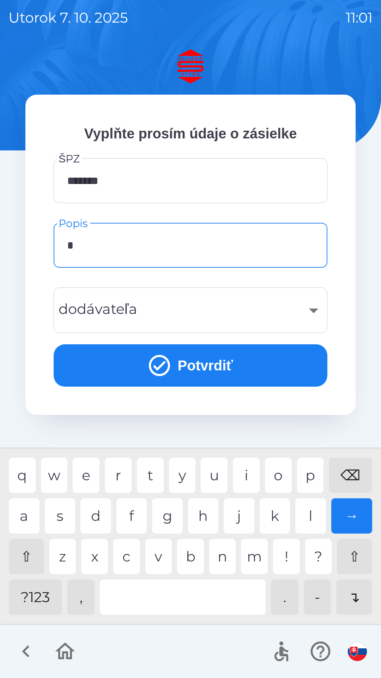
click at [314, 474] on div "p" at bounding box center [310, 475] width 27 height 35
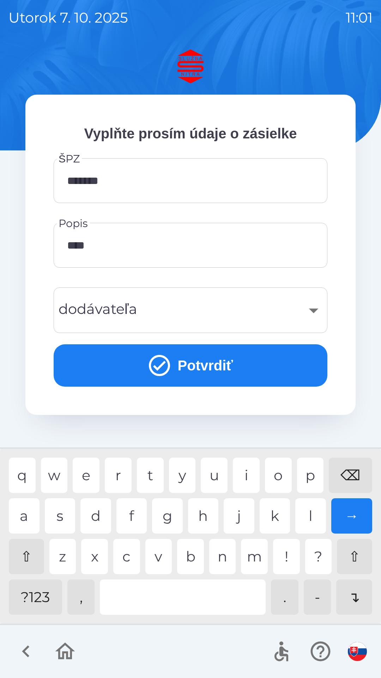
click at [59, 557] on div "z" at bounding box center [62, 556] width 27 height 35
click at [230, 559] on div "n" at bounding box center [222, 556] width 27 height 35
click at [91, 471] on div "e" at bounding box center [86, 475] width 27 height 35
click at [186, 588] on div at bounding box center [183, 597] width 166 height 35
click at [281, 470] on div "o" at bounding box center [278, 475] width 27 height 35
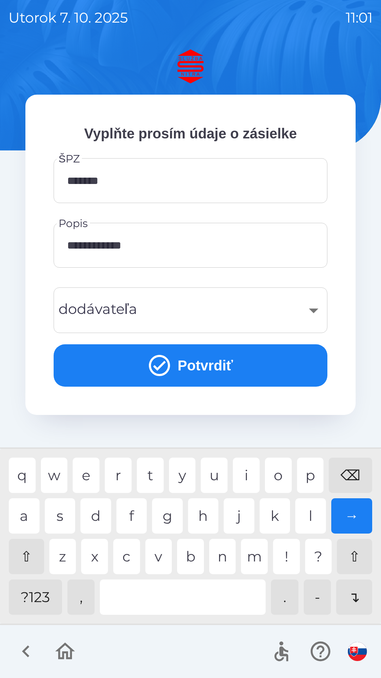
click at [206, 241] on input "**********" at bounding box center [190, 245] width 257 height 28
click at [217, 473] on div "u" at bounding box center [214, 475] width 27 height 35
click at [165, 556] on div "v" at bounding box center [159, 556] width 27 height 35
click at [198, 559] on div "b" at bounding box center [190, 556] width 27 height 35
type input "**********"
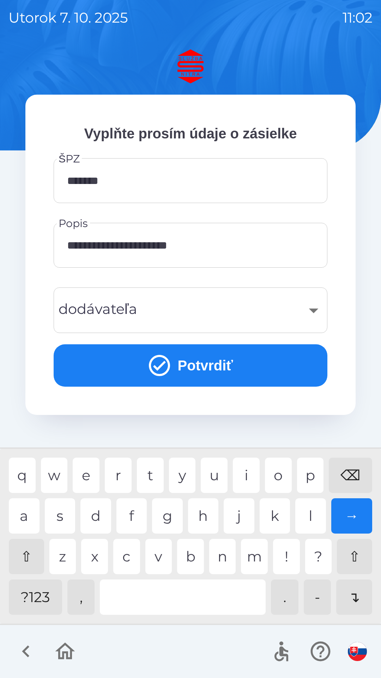
click at [240, 365] on button "Potvrdiť" at bounding box center [191, 365] width 274 height 42
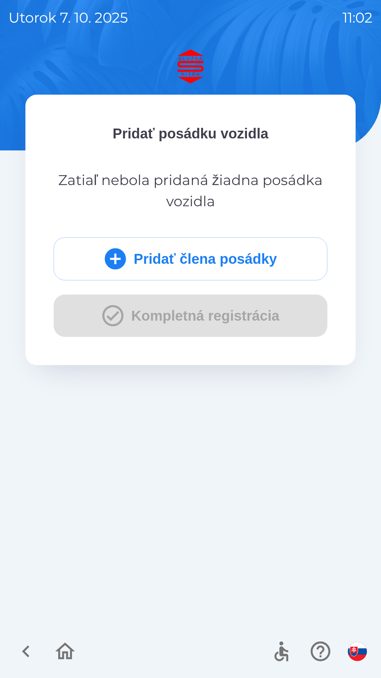
click at [236, 251] on button "Pridať člena posádky" at bounding box center [191, 258] width 274 height 43
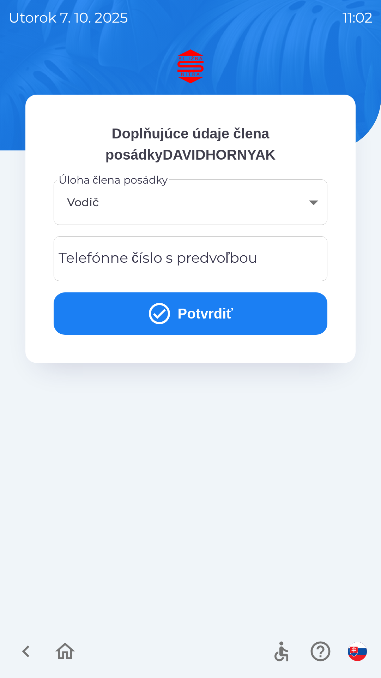
click at [178, 260] on div "Telefónne číslo s predvoľbou Telefónne číslo s predvoľbou" at bounding box center [191, 258] width 274 height 45
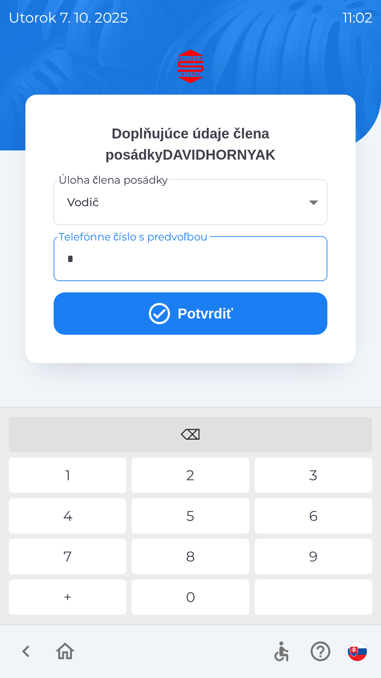
click at [77, 592] on div "+" at bounding box center [68, 597] width 118 height 35
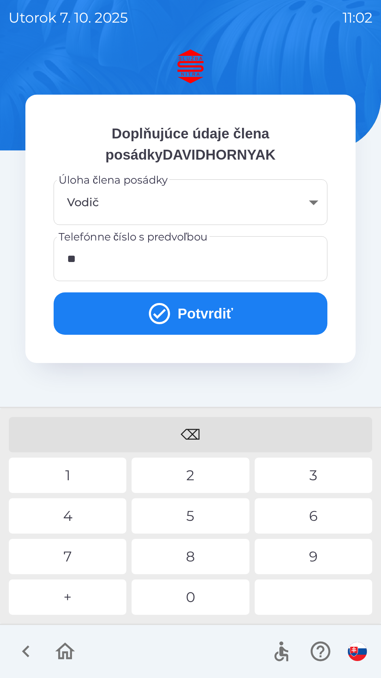
click at [77, 512] on div "4" at bounding box center [68, 515] width 118 height 35
click at [189, 476] on div "2" at bounding box center [191, 475] width 118 height 35
click at [64, 474] on div "1" at bounding box center [68, 475] width 118 height 35
click at [213, 595] on div "0" at bounding box center [191, 597] width 118 height 35
click at [315, 559] on div "9" at bounding box center [314, 556] width 118 height 35
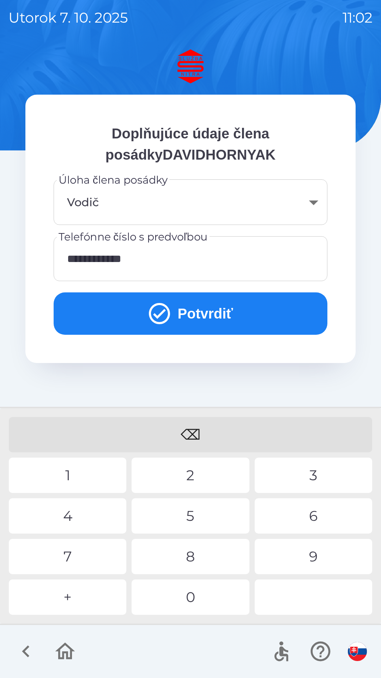
click at [75, 552] on div "7" at bounding box center [68, 556] width 118 height 35
type input "**********"
click at [303, 313] on button "Potvrdiť" at bounding box center [191, 313] width 274 height 42
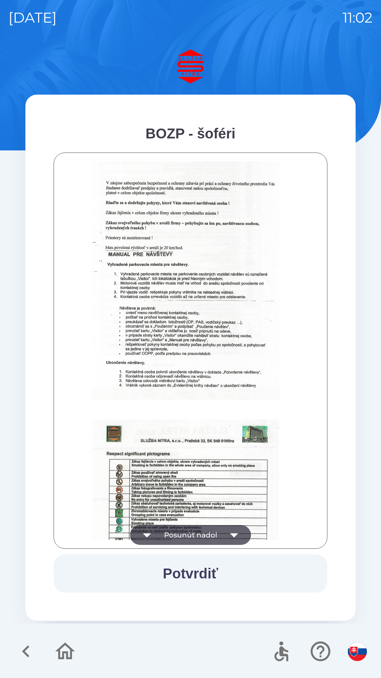
click at [237, 534] on icon "button" at bounding box center [234, 535] width 8 height 4
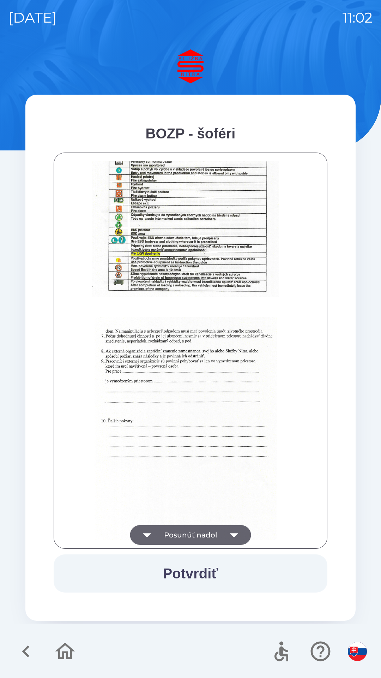
click at [236, 538] on icon "button" at bounding box center [235, 535] width 20 height 20
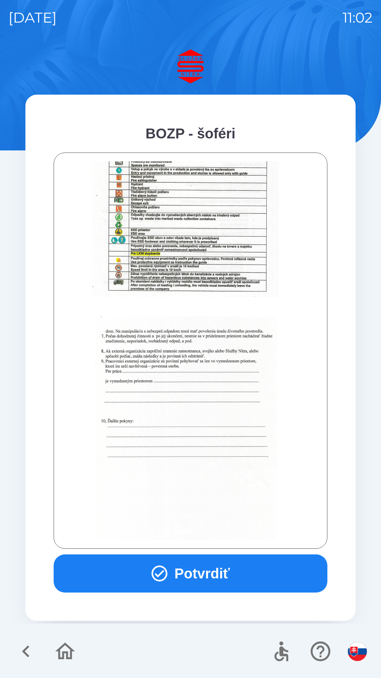
scroll to position [792, 0]
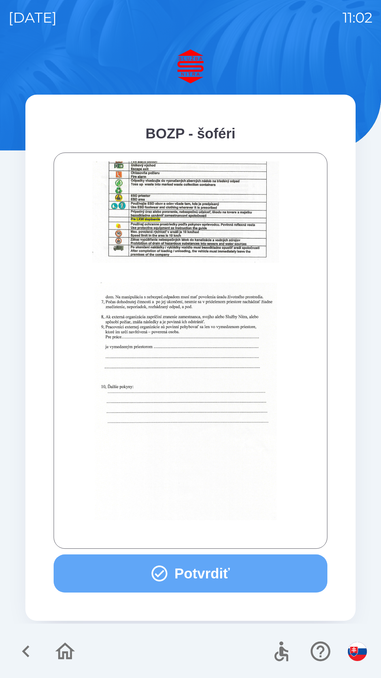
click at [242, 572] on button "Potvrdiť" at bounding box center [191, 574] width 274 height 38
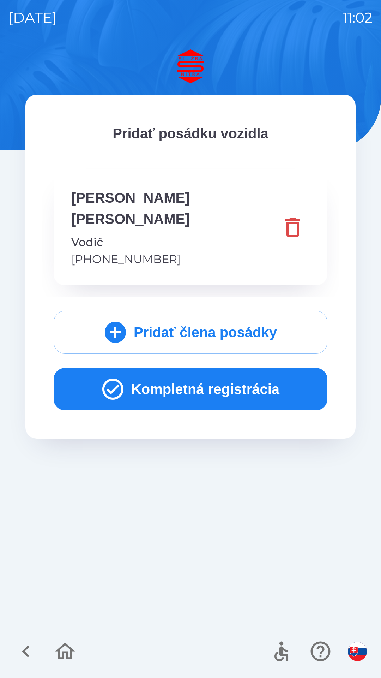
click at [269, 377] on button "Kompletná registrácia" at bounding box center [191, 389] width 274 height 42
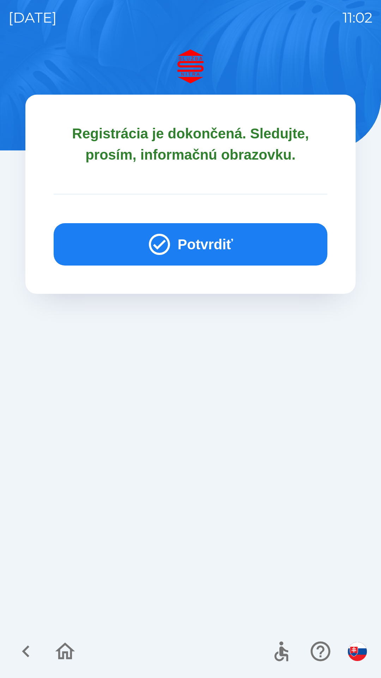
click at [272, 253] on button "Potvrdiť" at bounding box center [191, 244] width 274 height 42
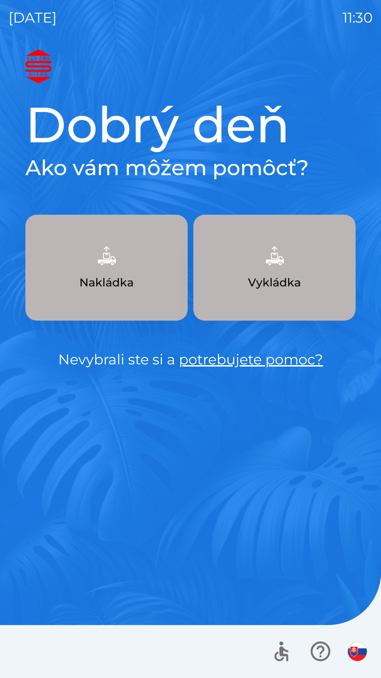
click at [289, 262] on img "button" at bounding box center [274, 255] width 31 height 31
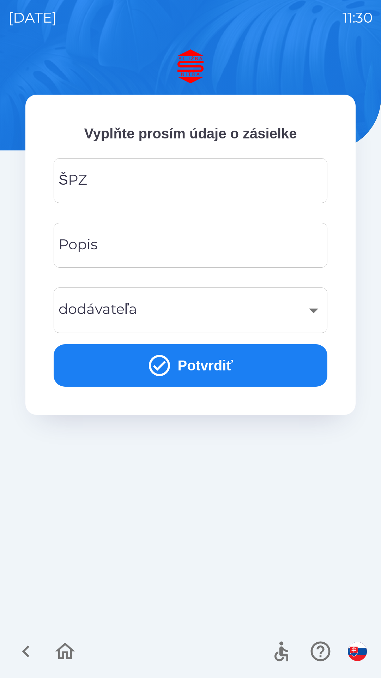
click at [158, 172] on input "ŠPZ" at bounding box center [190, 181] width 257 height 28
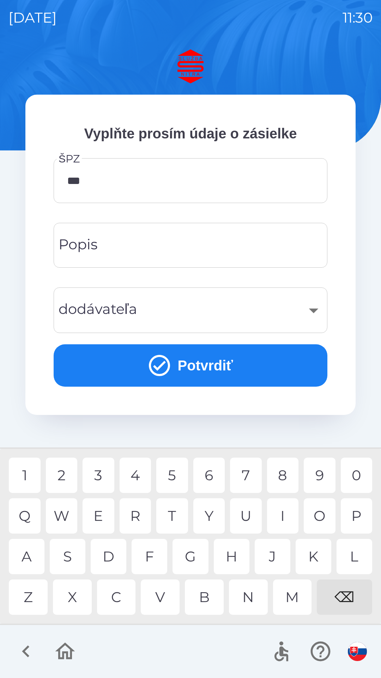
click at [316, 473] on div "9" at bounding box center [320, 475] width 32 height 35
click at [272, 551] on div "J" at bounding box center [273, 556] width 36 height 35
type input "*******"
click at [31, 599] on div "Z" at bounding box center [28, 597] width 39 height 35
click at [184, 242] on input "Popis" at bounding box center [190, 245] width 257 height 28
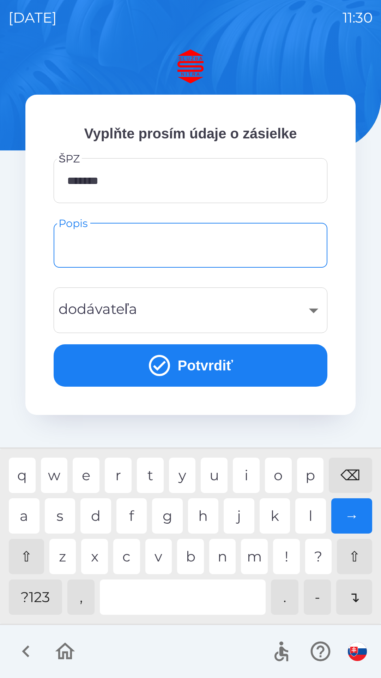
click at [28, 639] on button "button" at bounding box center [25, 651] width 29 height 29
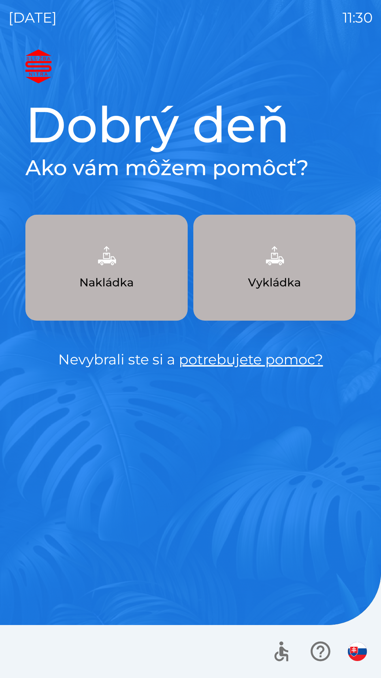
click at [259, 296] on button "Vykládka" at bounding box center [275, 268] width 162 height 106
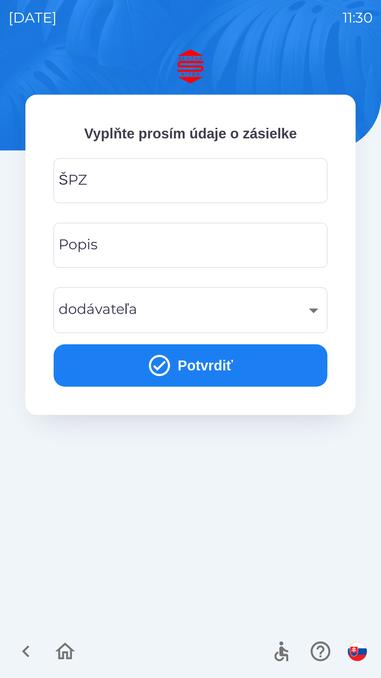
click at [215, 173] on input "ŠPZ" at bounding box center [190, 181] width 257 height 28
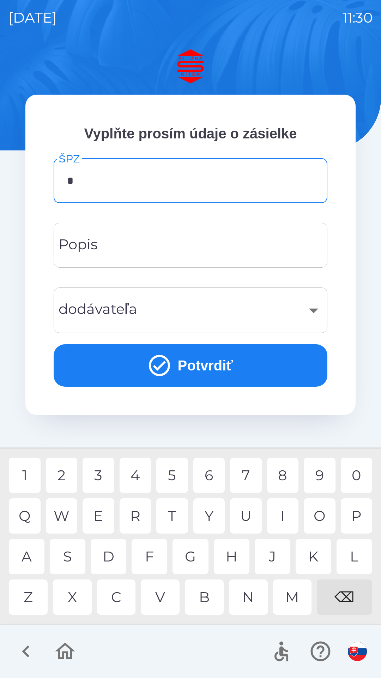
click at [253, 591] on div "N" at bounding box center [248, 597] width 39 height 35
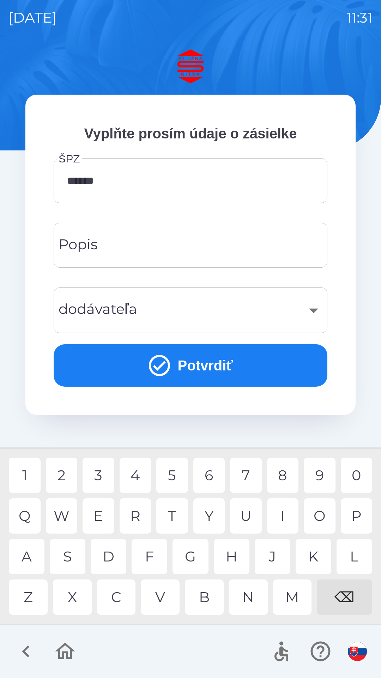
type input "*******"
click at [310, 315] on div "​" at bounding box center [190, 310] width 257 height 29
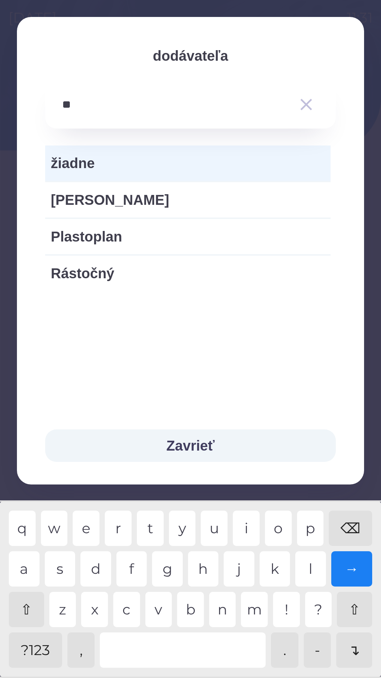
click at [281, 527] on div "o" at bounding box center [278, 528] width 27 height 35
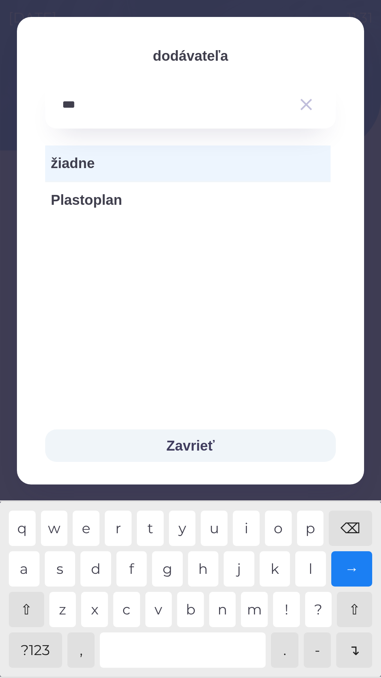
click at [314, 523] on div "p" at bounding box center [310, 528] width 27 height 35
click at [221, 613] on div "n" at bounding box center [222, 609] width 27 height 35
type input "********"
click at [349, 567] on div "→" at bounding box center [352, 568] width 41 height 35
click at [308, 104] on icon "button" at bounding box center [307, 105] width 20 height 20
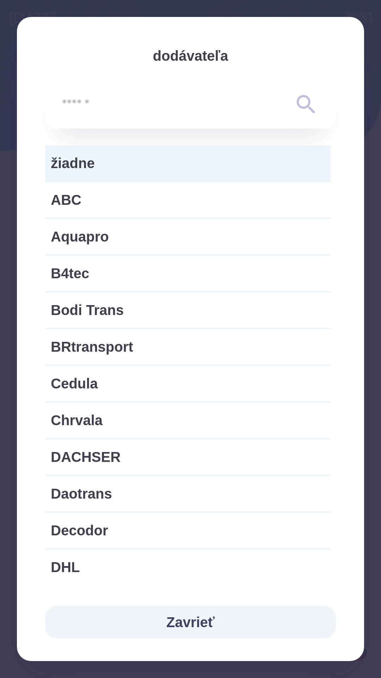
click at [184, 620] on button "Zavrieť" at bounding box center [190, 622] width 291 height 32
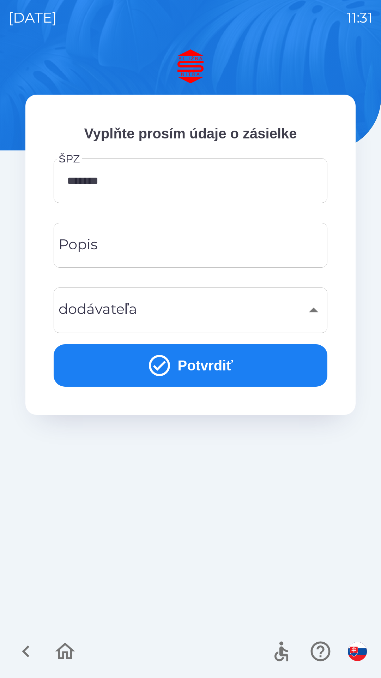
click at [213, 360] on button "Potvrdiť" at bounding box center [191, 365] width 274 height 42
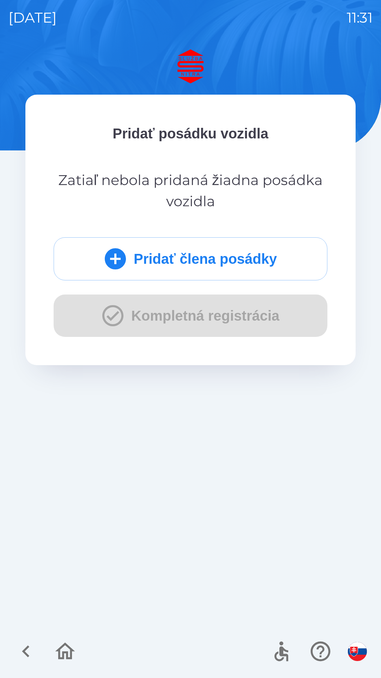
click at [246, 259] on button "Pridať člena posádky" at bounding box center [191, 258] width 274 height 43
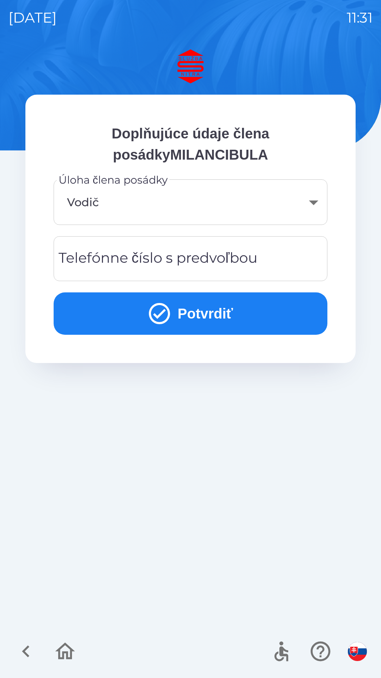
click at [180, 251] on div "Telefónne číslo s predvoľbou Telefónne číslo s predvoľbou" at bounding box center [191, 258] width 274 height 45
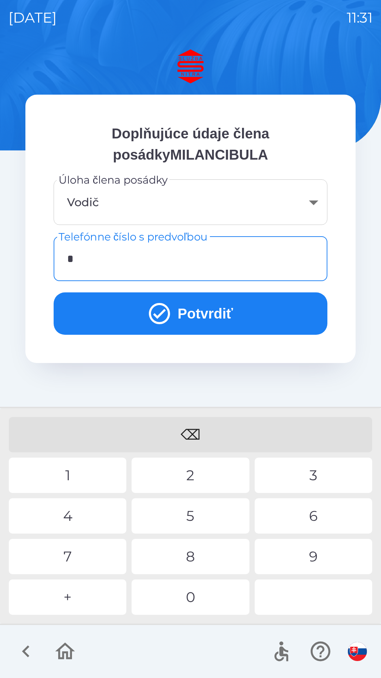
click at [82, 602] on div "+" at bounding box center [68, 597] width 118 height 35
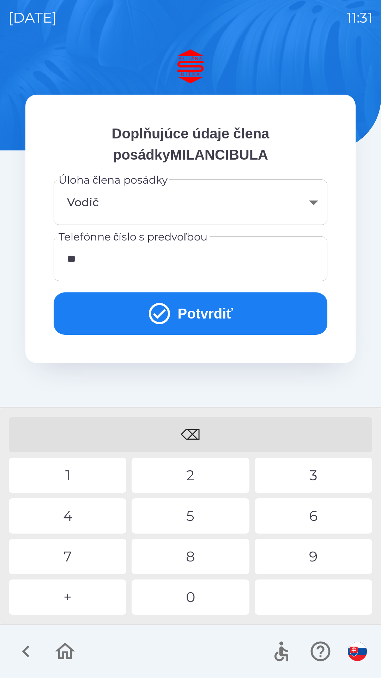
click at [67, 521] on div "4" at bounding box center [68, 515] width 118 height 35
click at [197, 594] on div "0" at bounding box center [191, 597] width 118 height 35
click at [193, 598] on div "0" at bounding box center [191, 597] width 118 height 35
click at [201, 556] on div "8" at bounding box center [191, 556] width 118 height 35
type input "**********"
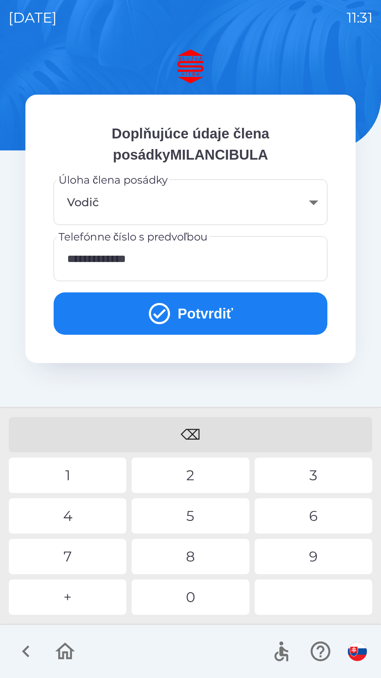
click at [203, 472] on div "2" at bounding box center [191, 475] width 118 height 35
click at [227, 315] on button "Potvrdiť" at bounding box center [191, 313] width 274 height 42
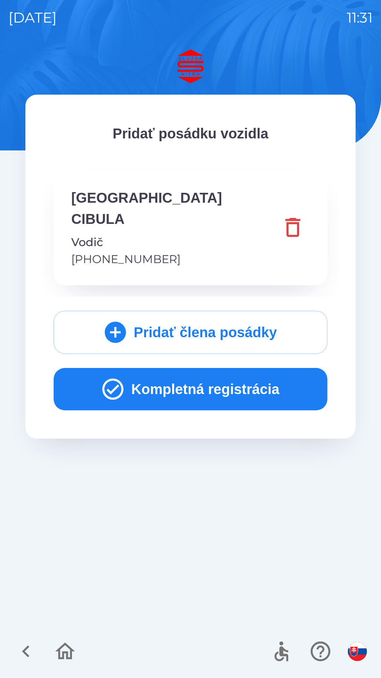
click at [153, 370] on button "Kompletná registrácia" at bounding box center [191, 389] width 274 height 42
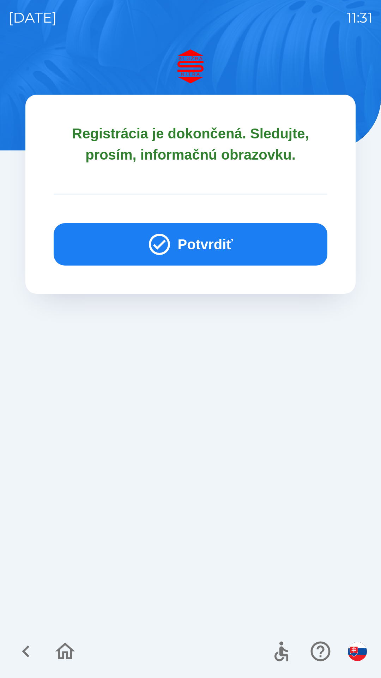
click at [198, 239] on button "Potvrdiť" at bounding box center [191, 244] width 274 height 42
